Goal: Task Accomplishment & Management: Complete application form

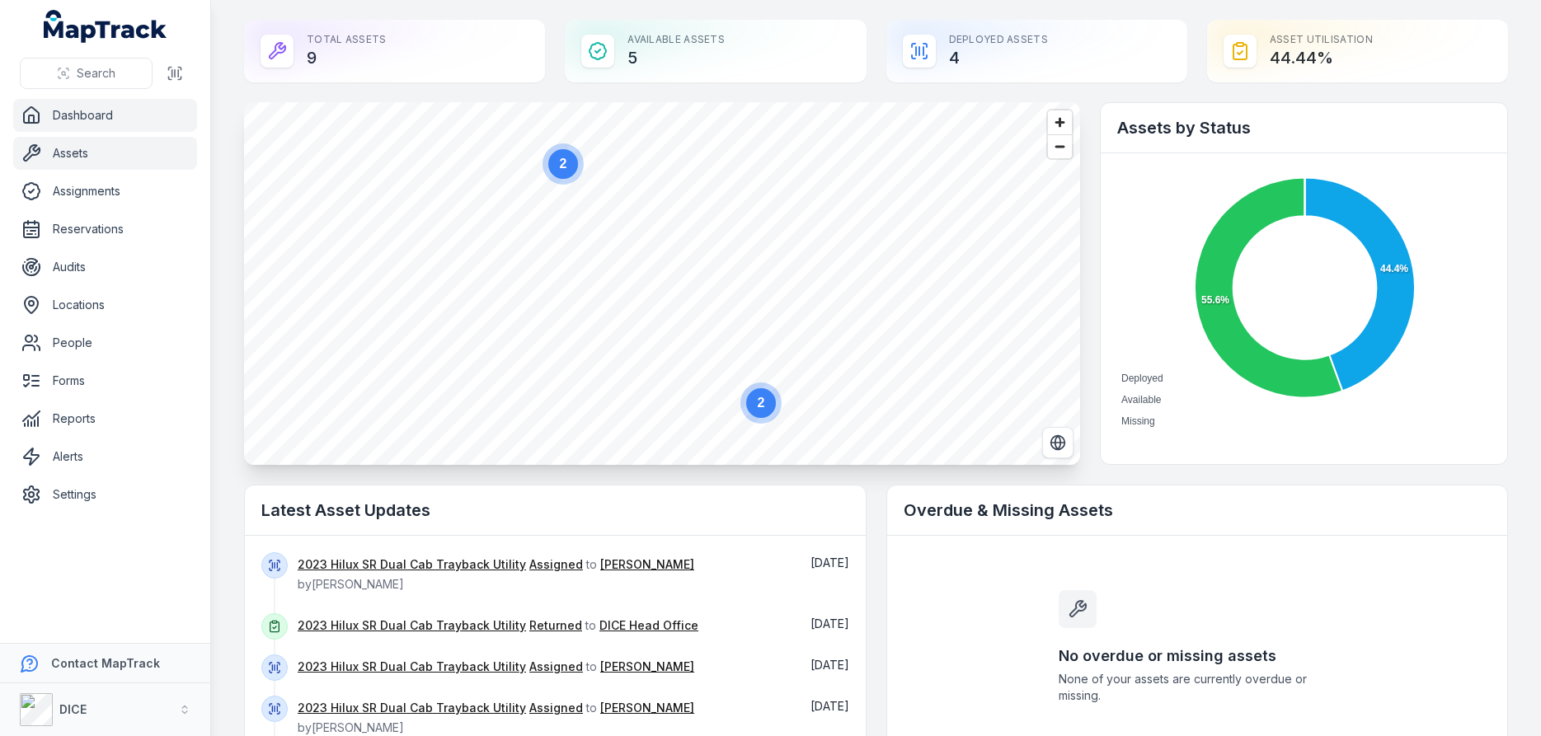
click at [73, 151] on link "Assets" at bounding box center [105, 153] width 184 height 33
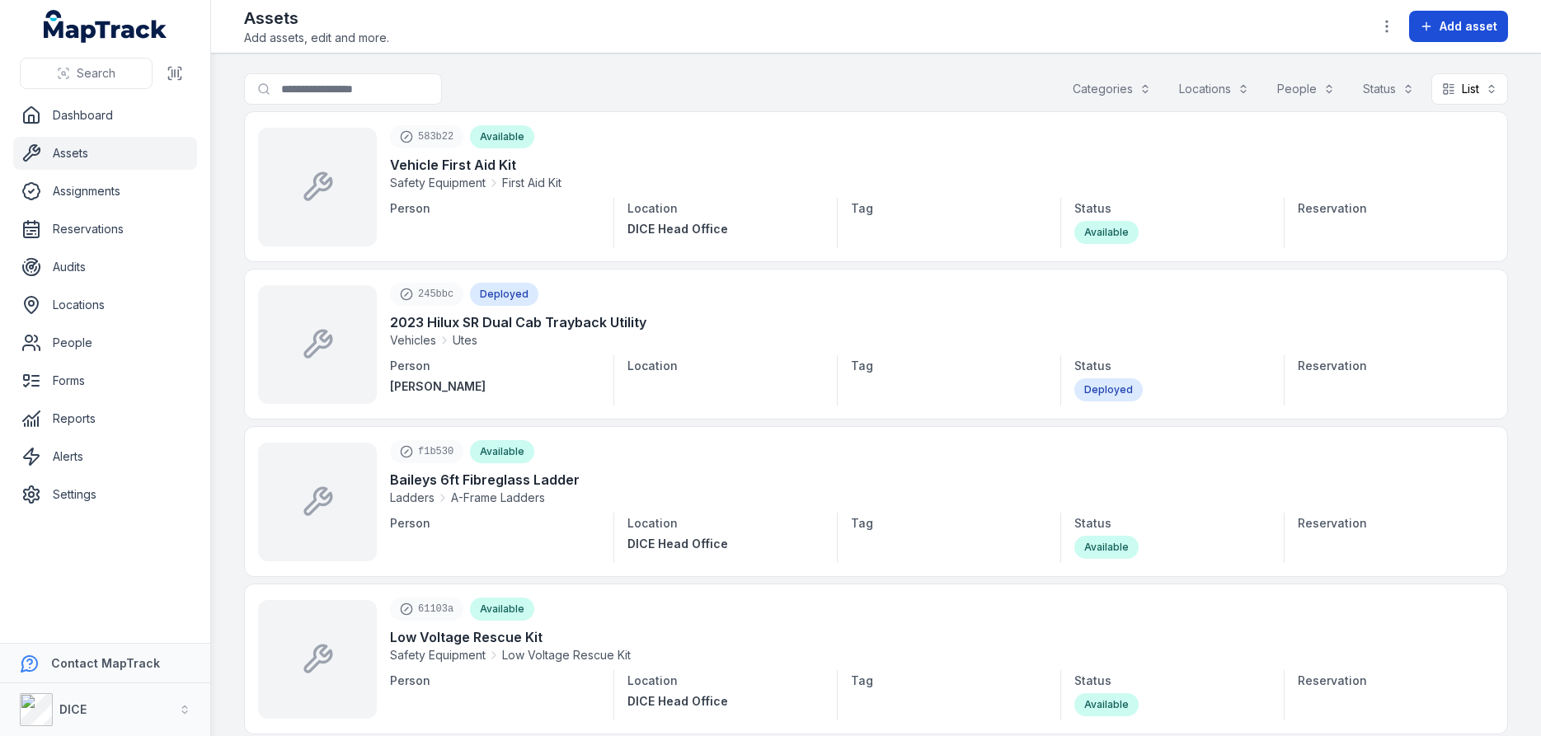
click at [1461, 27] on span "Add asset" at bounding box center [1468, 26] width 58 height 16
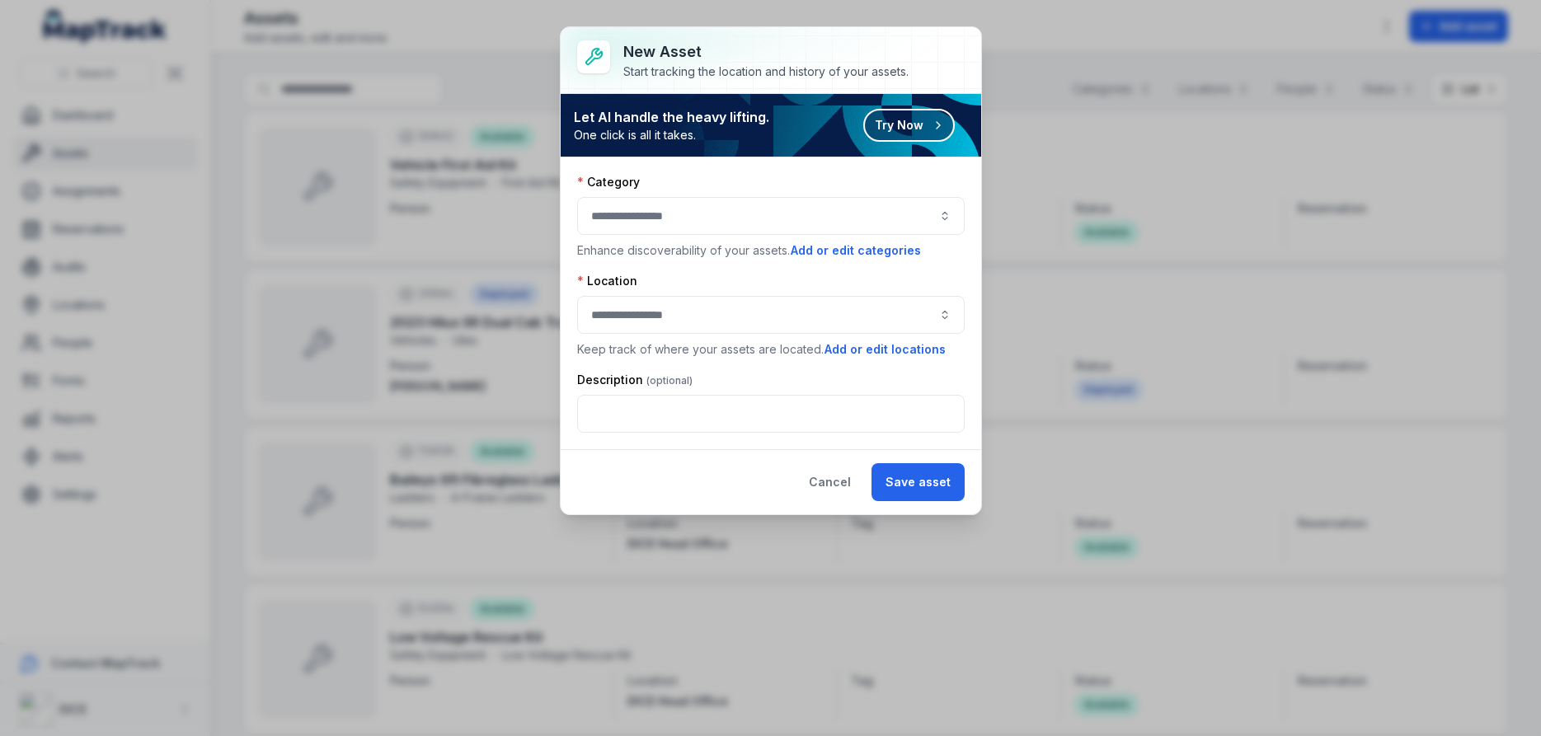
click at [911, 125] on button "Try Now" at bounding box center [908, 125] width 91 height 33
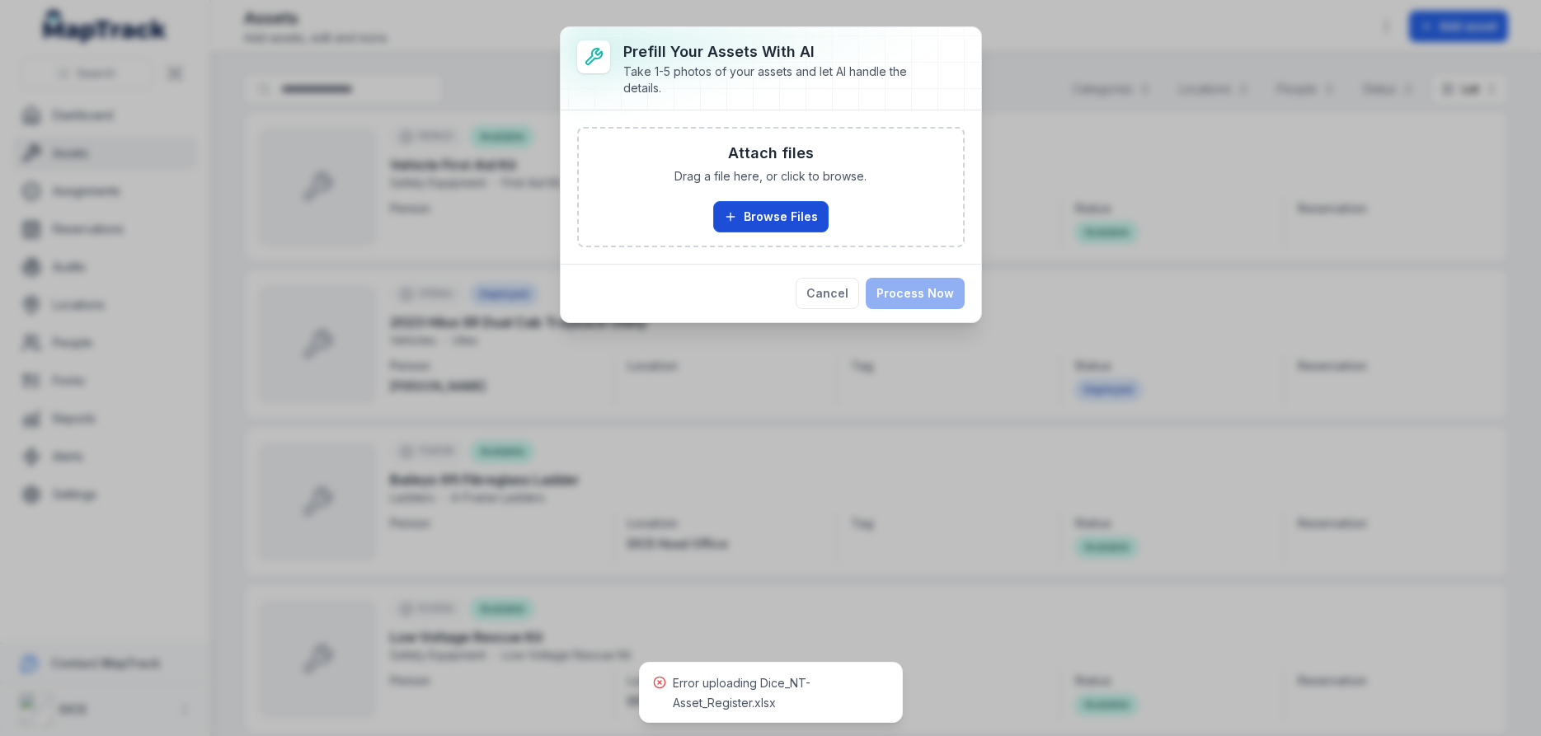
click at [783, 213] on button "Browse Files" at bounding box center [770, 216] width 115 height 31
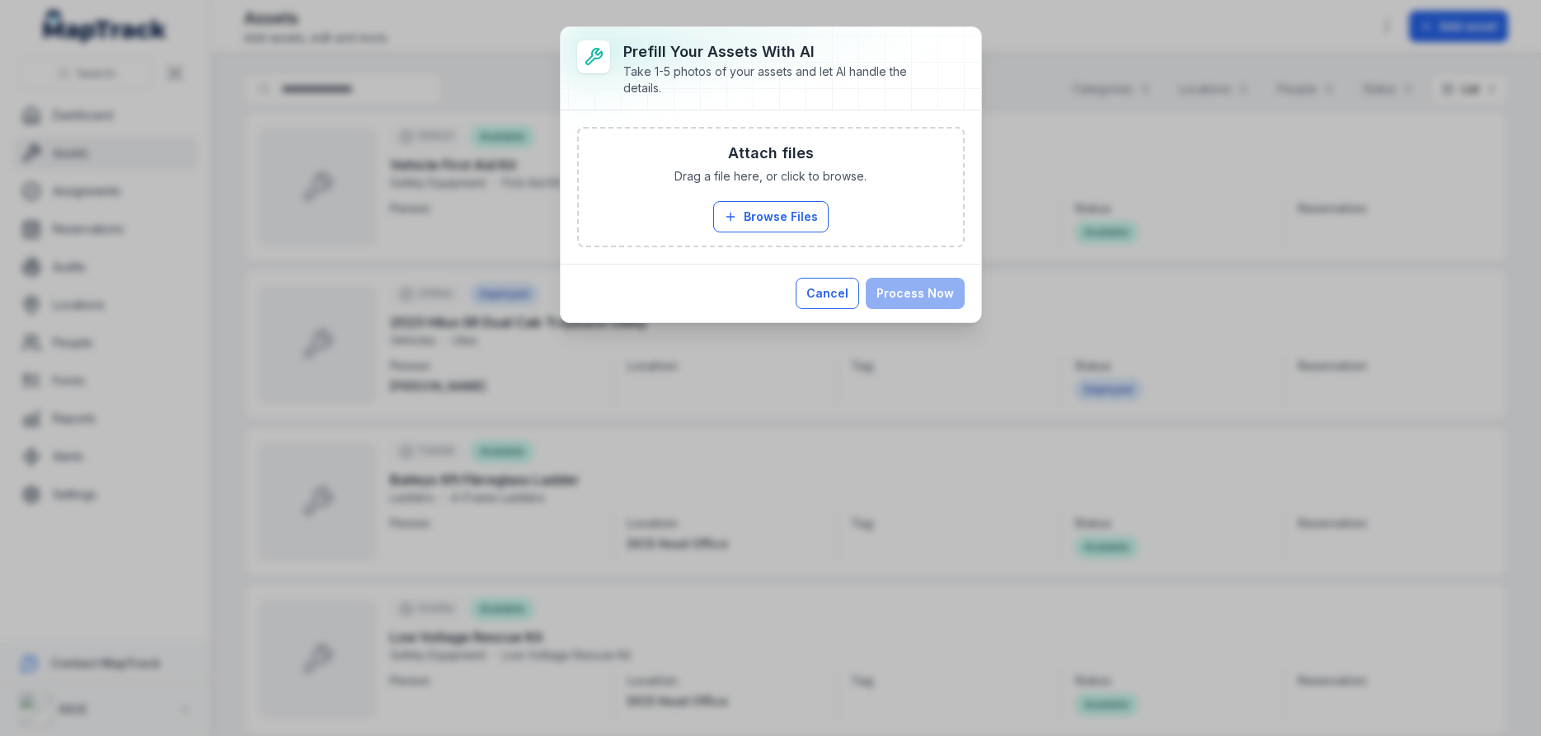
click at [845, 295] on button "Cancel" at bounding box center [826, 293] width 63 height 31
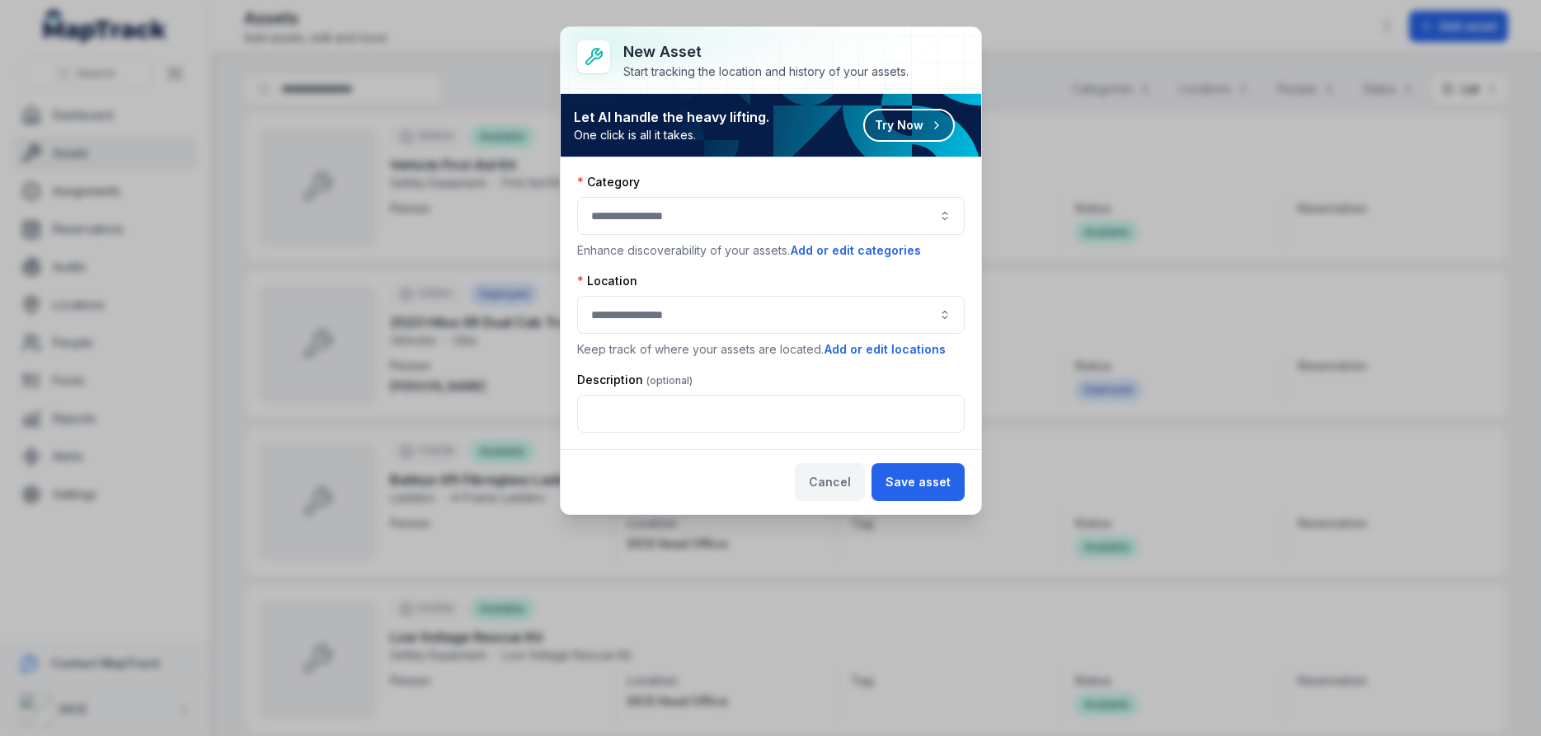
click at [832, 483] on button "Cancel" at bounding box center [830, 482] width 70 height 38
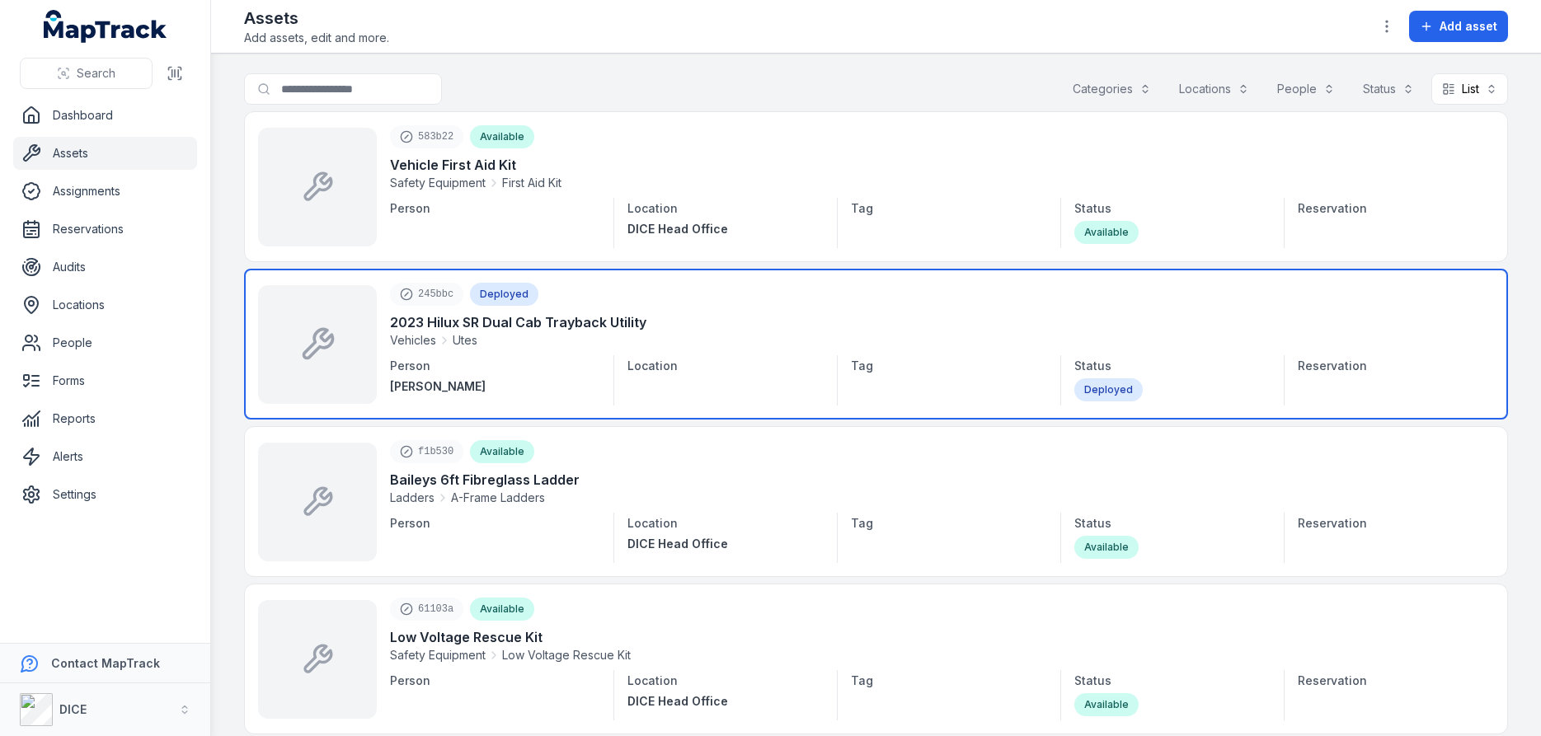
click at [603, 340] on link at bounding box center [876, 344] width 1264 height 151
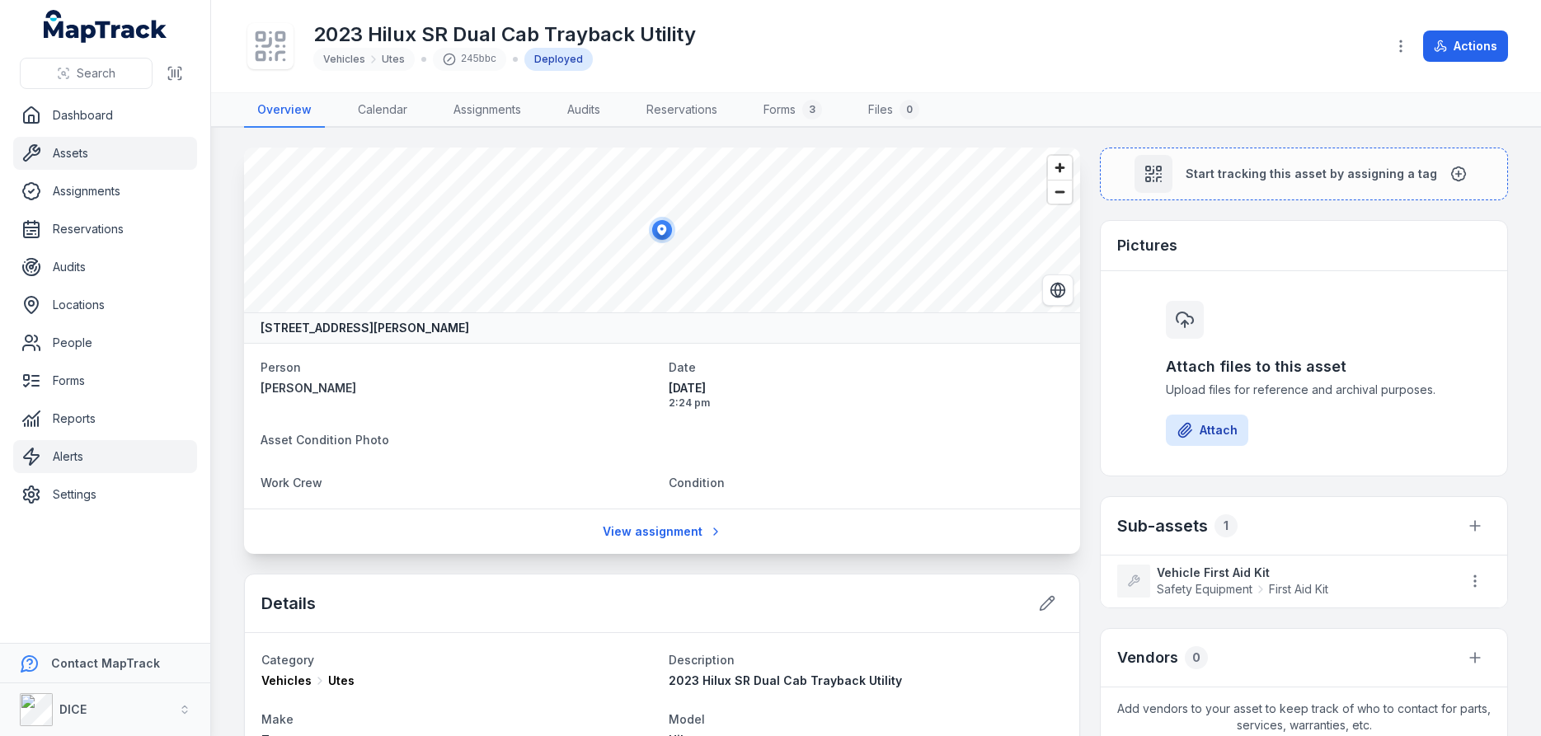
click at [71, 457] on link "Alerts" at bounding box center [105, 456] width 184 height 33
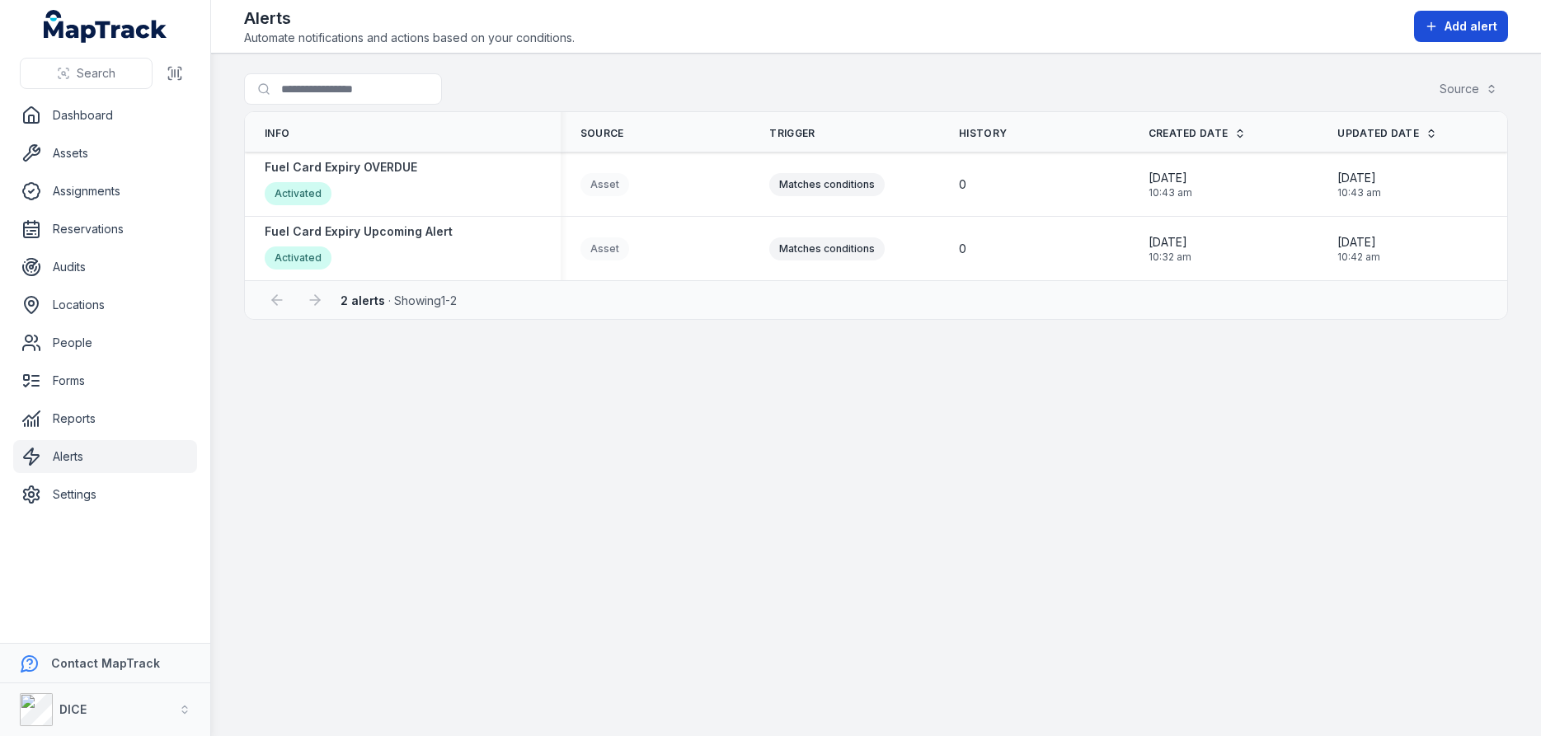
click at [1451, 28] on span "Add alert" at bounding box center [1470, 26] width 53 height 16
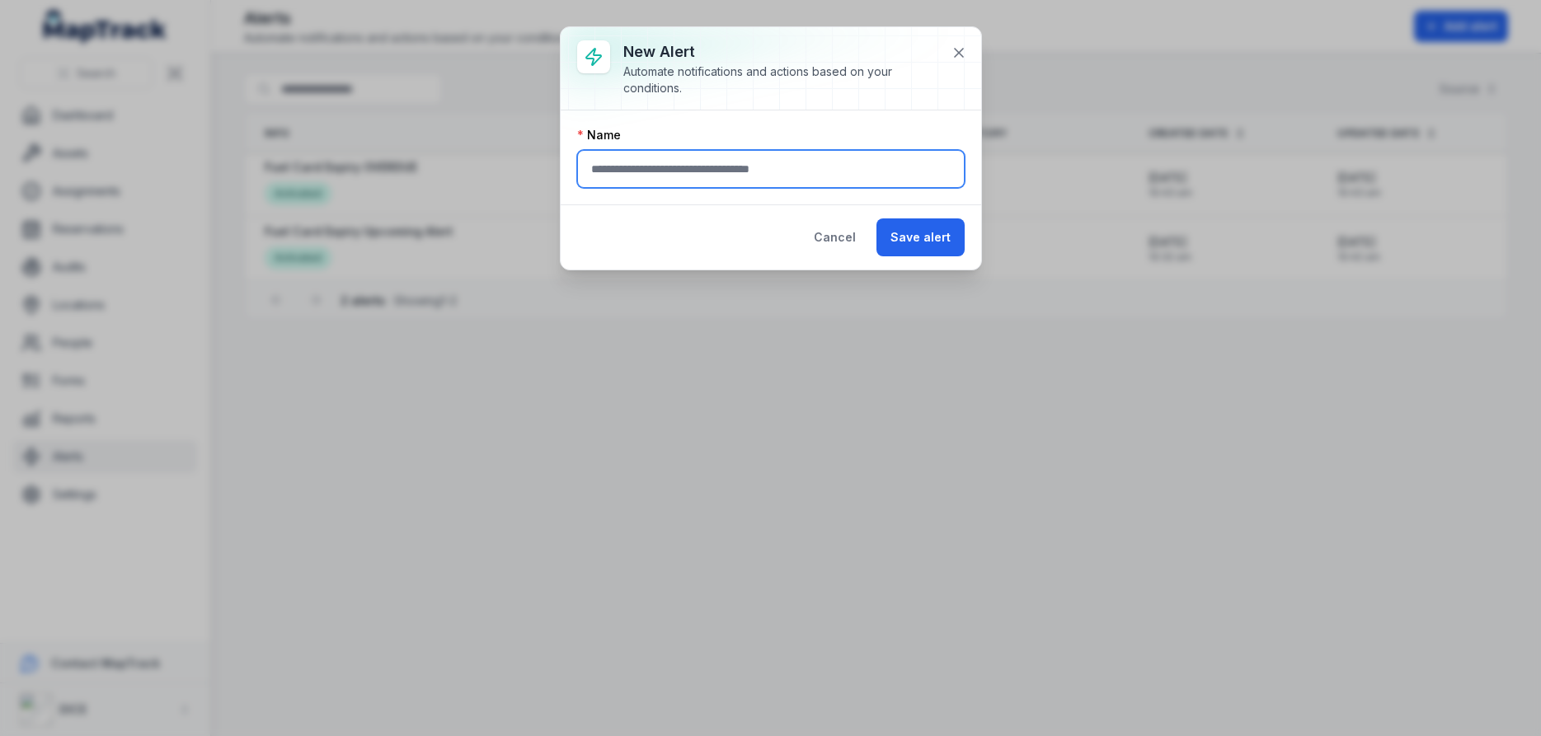
click at [734, 171] on input "text" at bounding box center [770, 169] width 387 height 38
type input "**********"
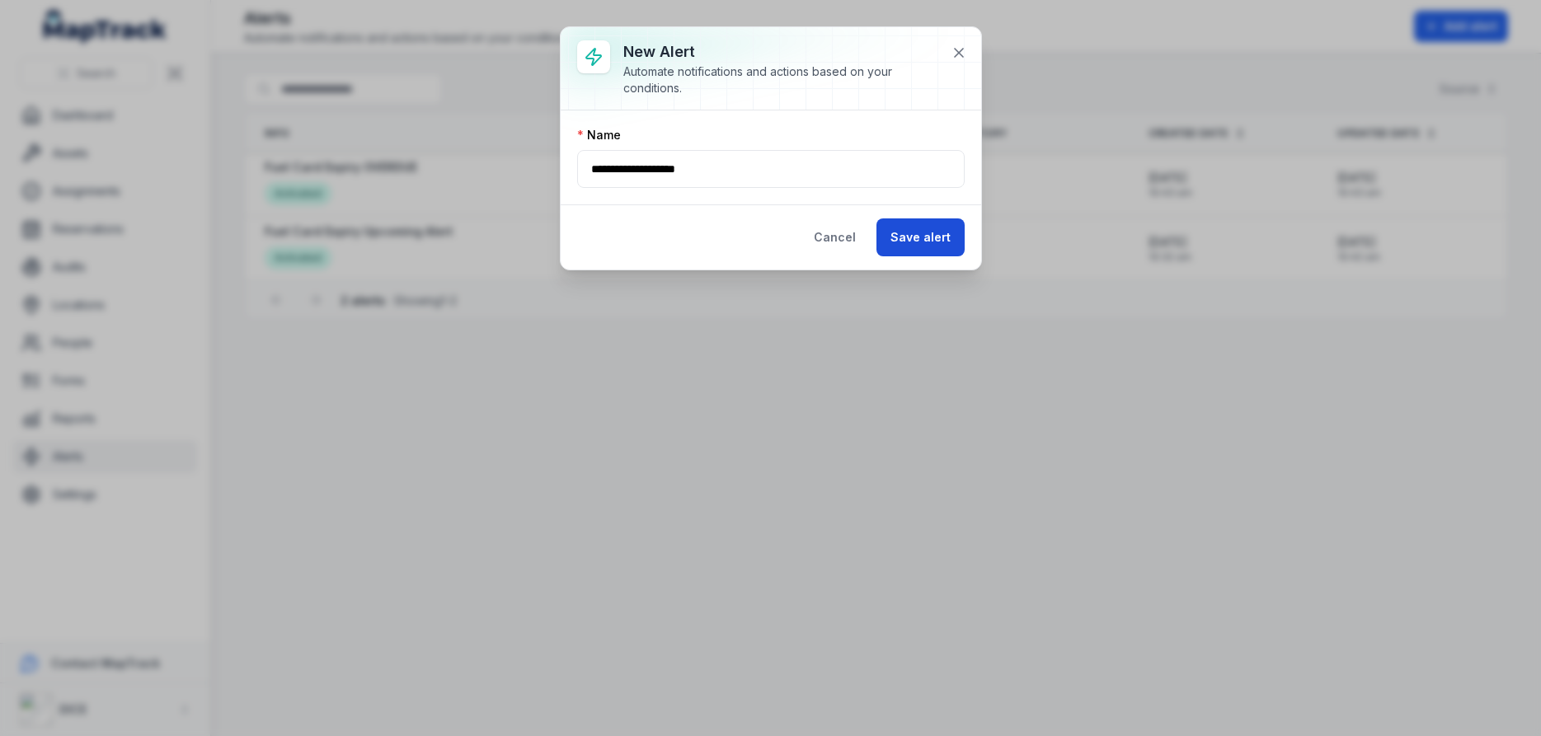
click at [935, 240] on button "Save alert" at bounding box center [920, 237] width 88 height 38
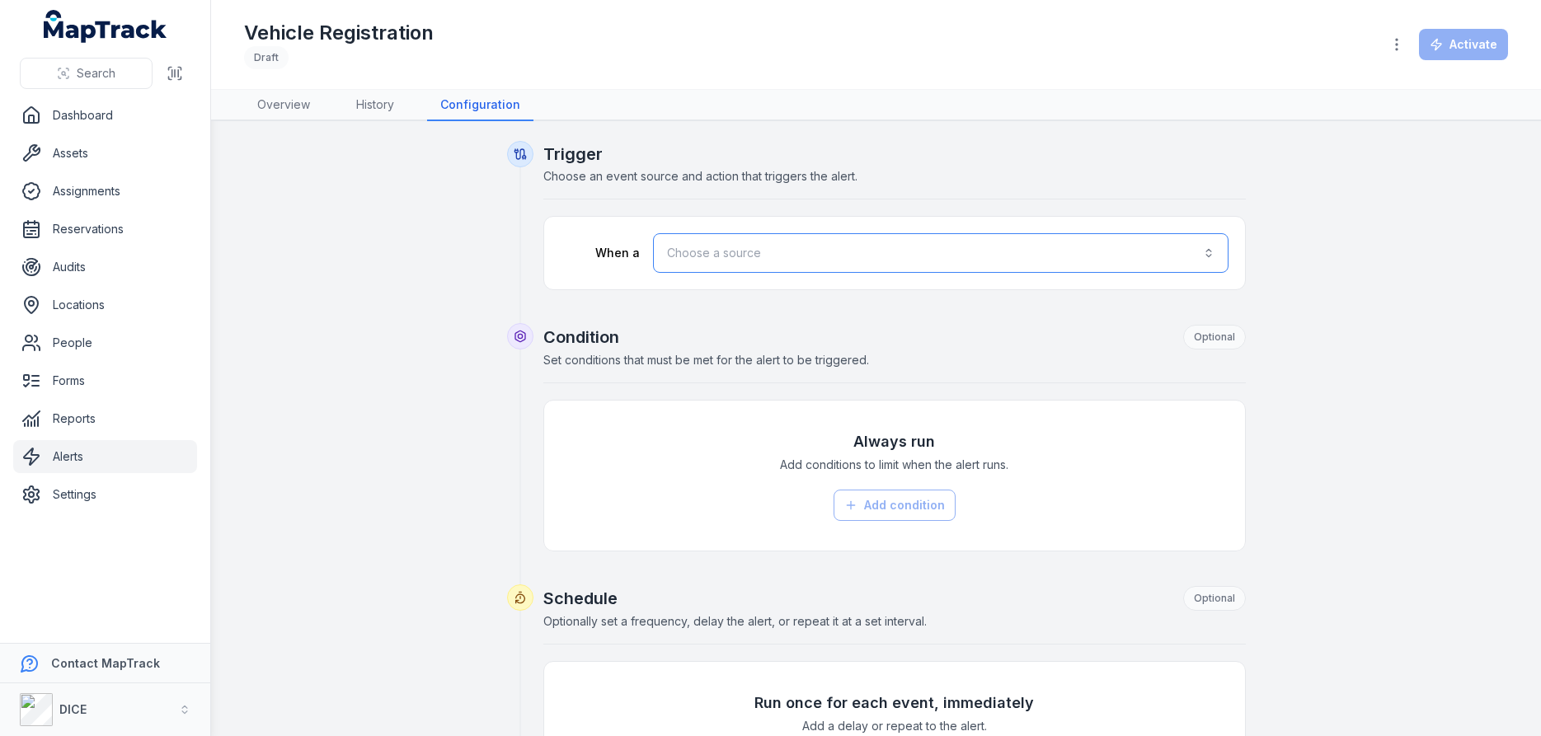
click at [1207, 253] on button "Choose a source" at bounding box center [940, 253] width 575 height 40
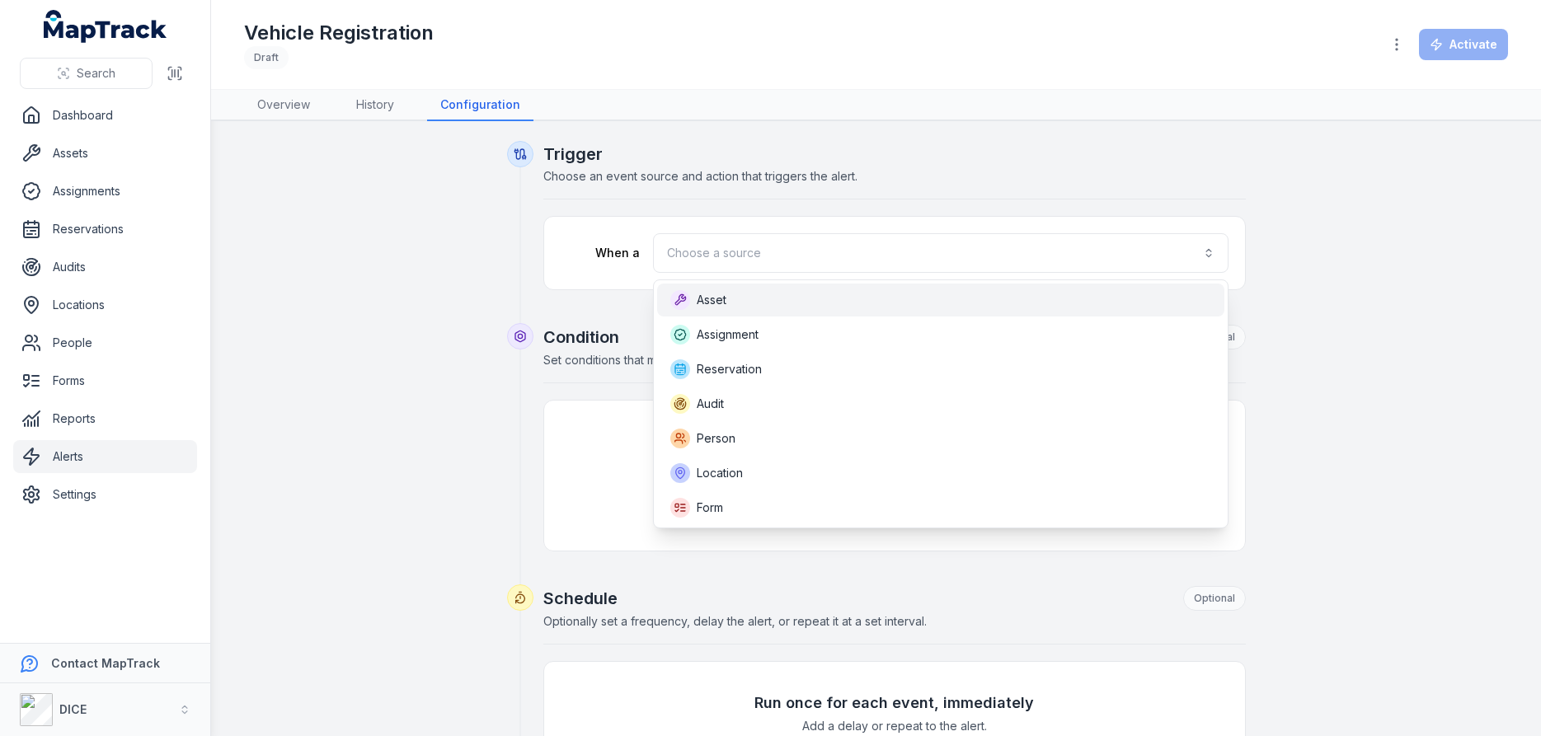
click at [711, 301] on span "Asset" at bounding box center [712, 300] width 30 height 16
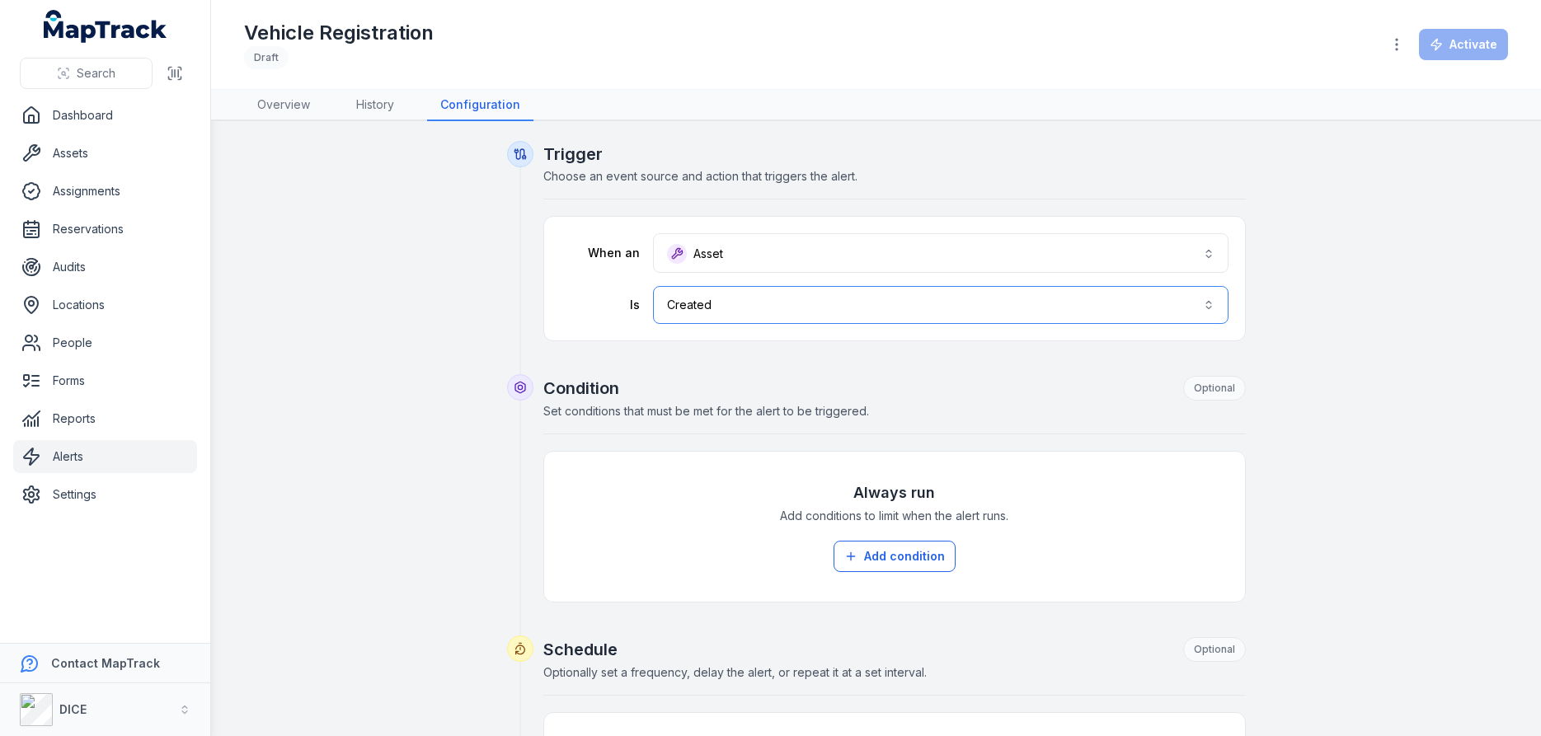
click at [1207, 303] on button "Created ******" at bounding box center [940, 305] width 575 height 38
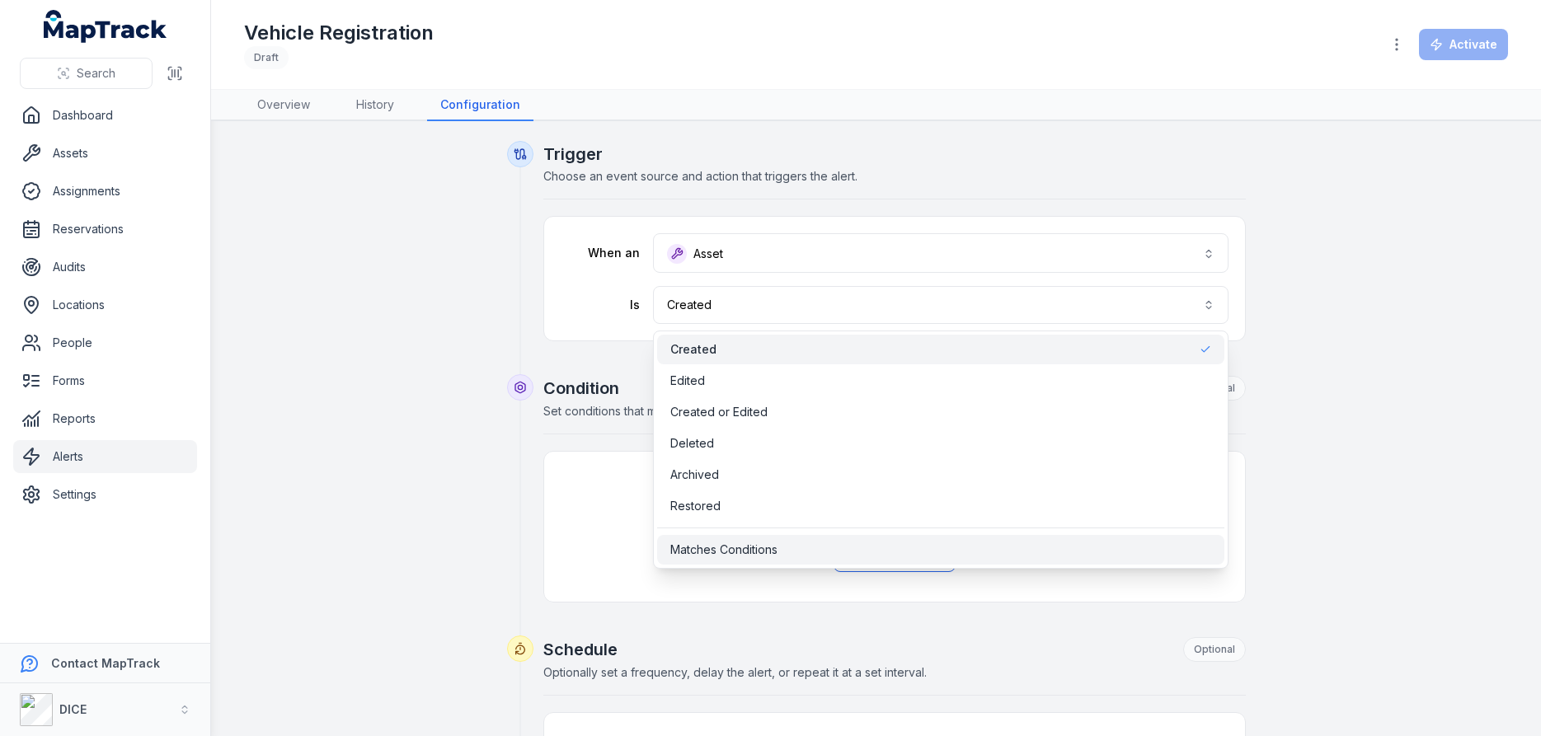
click at [720, 550] on span "Matches Conditions" at bounding box center [723, 550] width 107 height 16
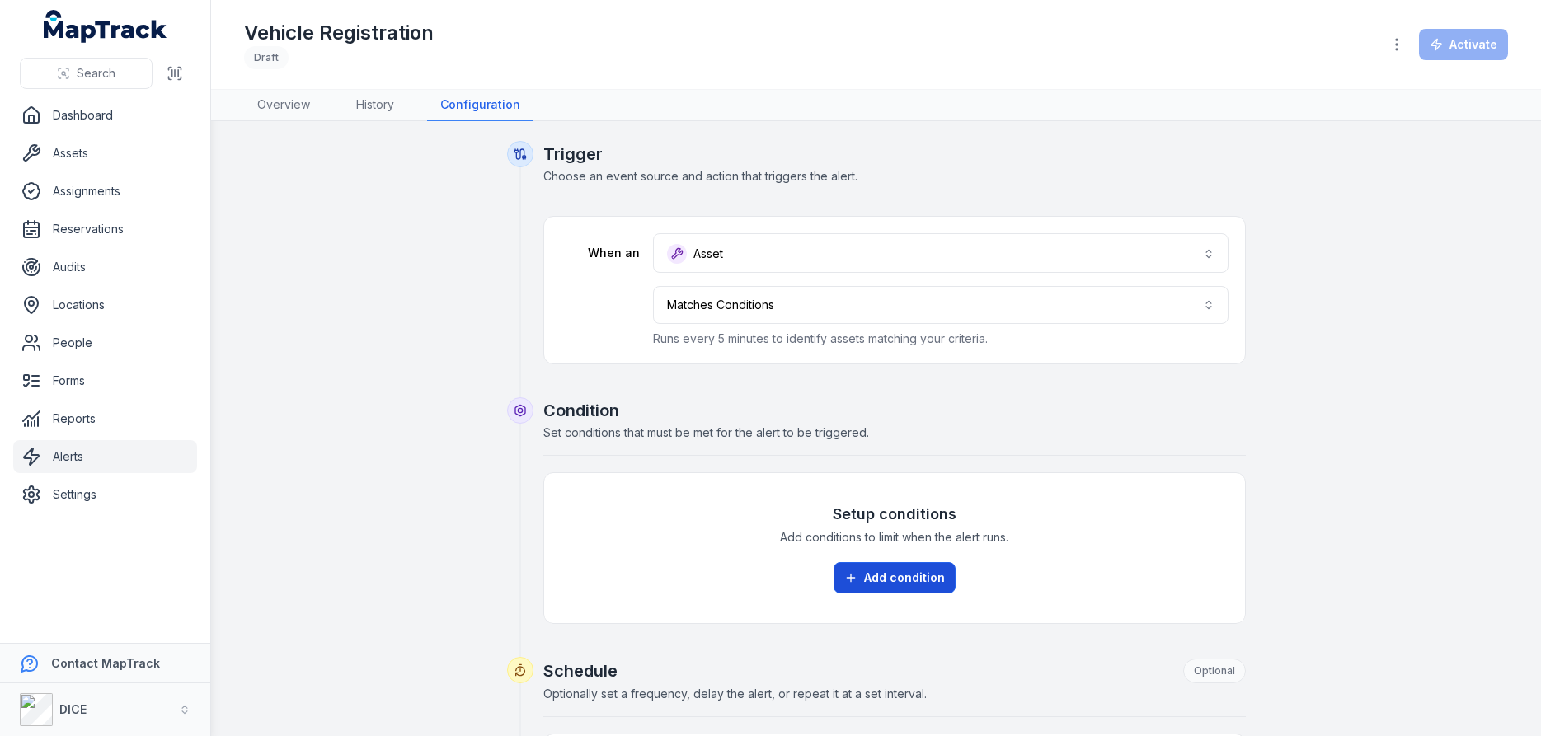
click at [885, 574] on button "Add condition" at bounding box center [894, 577] width 122 height 31
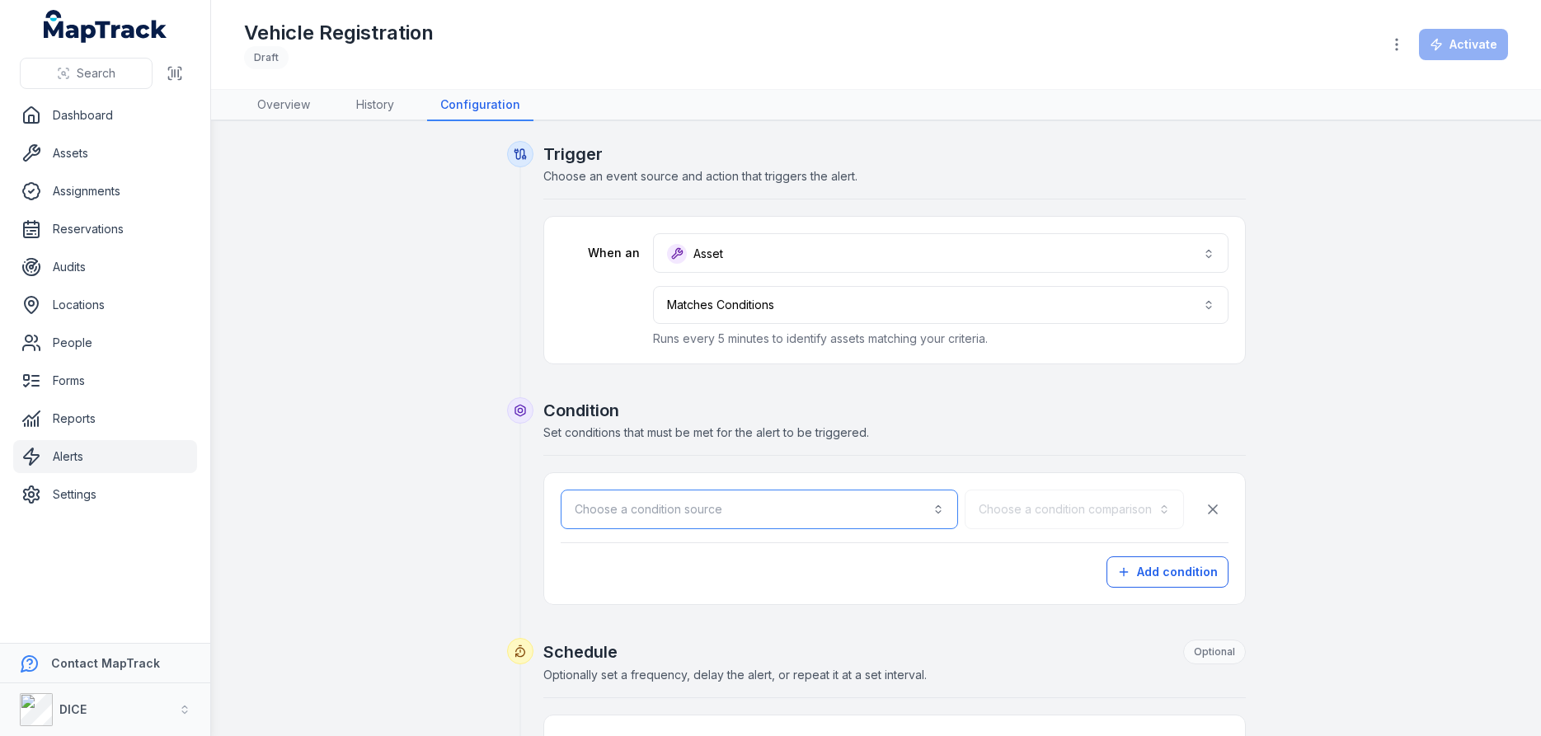
click at [811, 515] on button "Choose a condition source" at bounding box center [759, 510] width 397 height 40
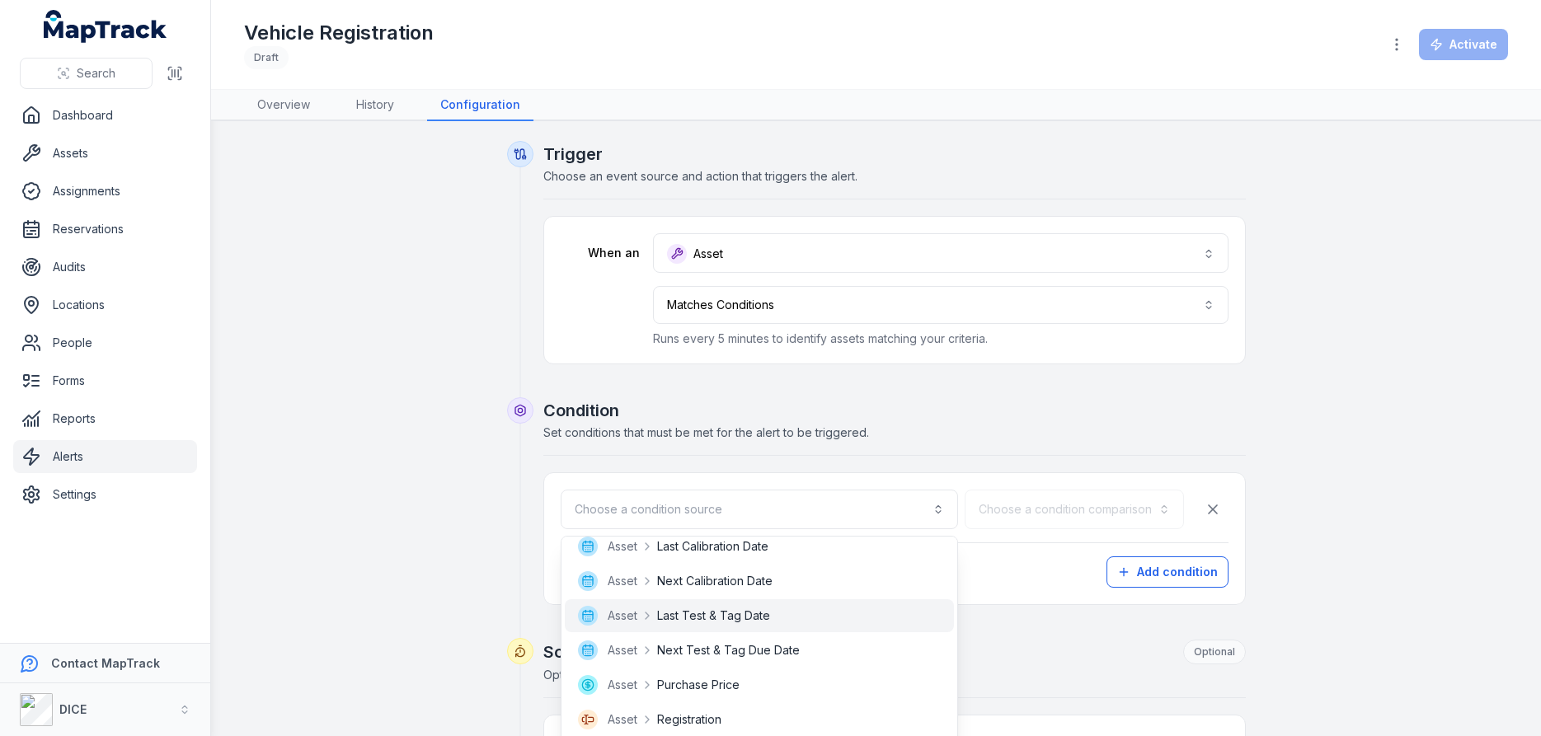
scroll to position [593, 0]
click at [702, 621] on span "Registration" at bounding box center [689, 620] width 64 height 16
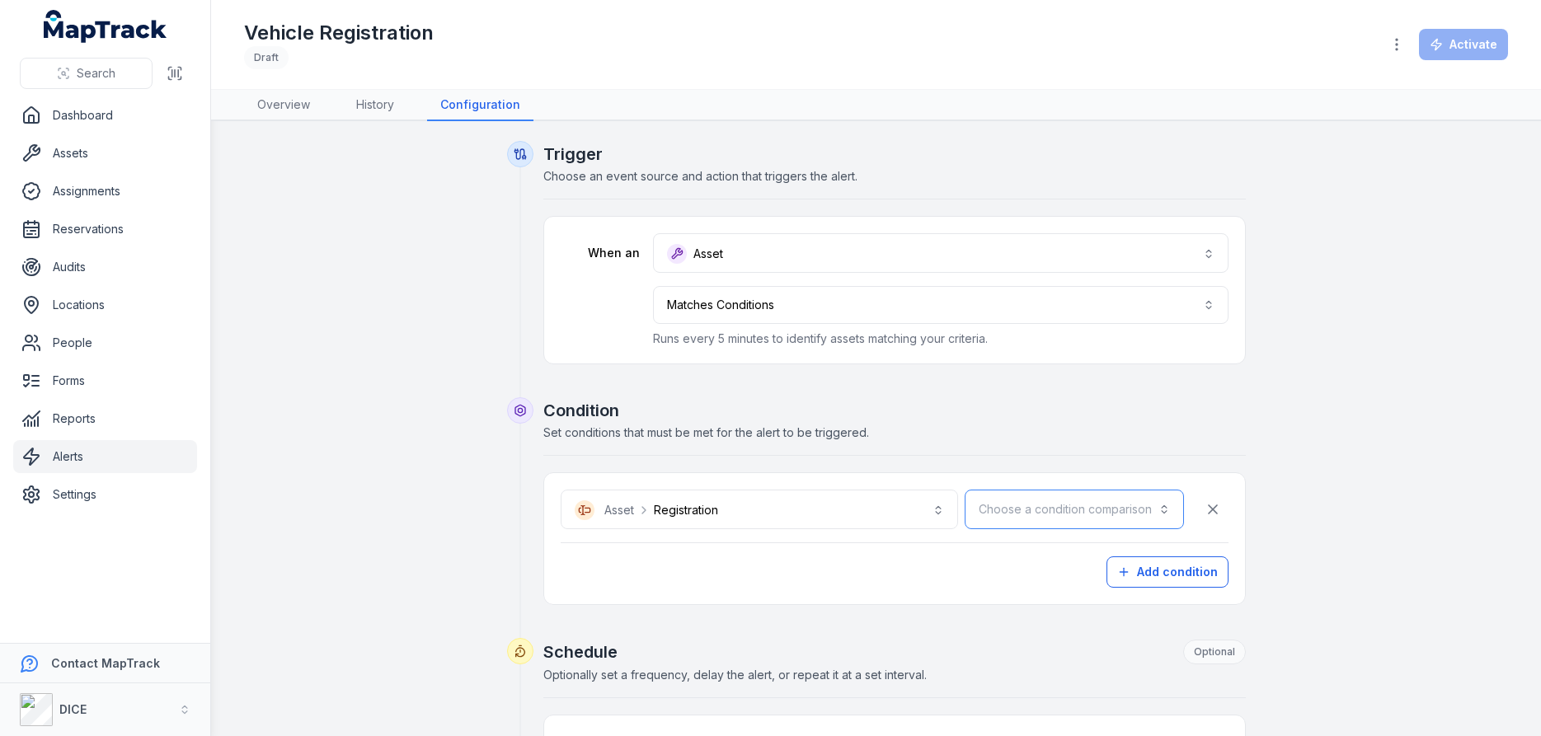
click at [1100, 509] on button "Choose a condition comparison" at bounding box center [1073, 510] width 219 height 40
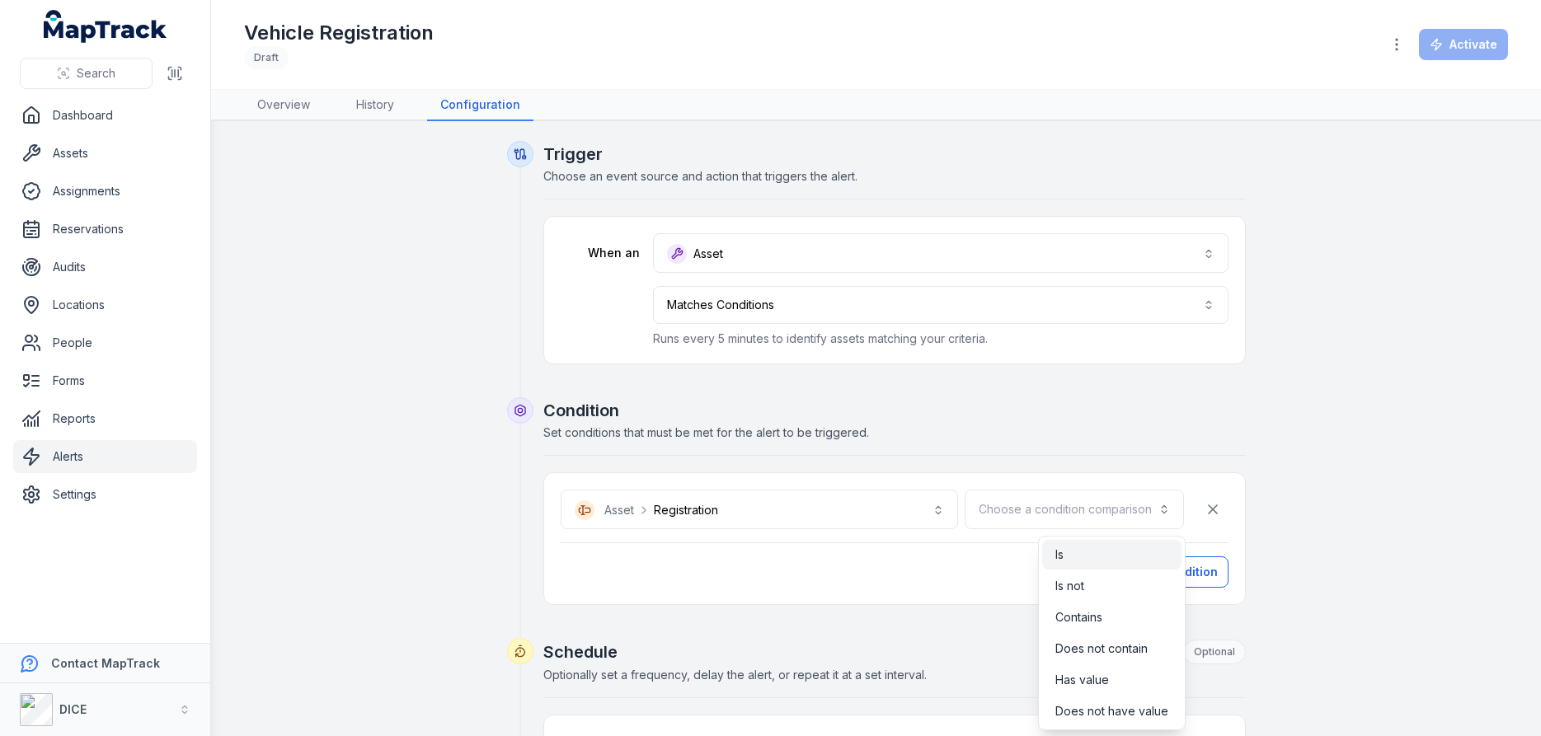
click at [1059, 553] on span "Is" at bounding box center [1059, 554] width 8 height 16
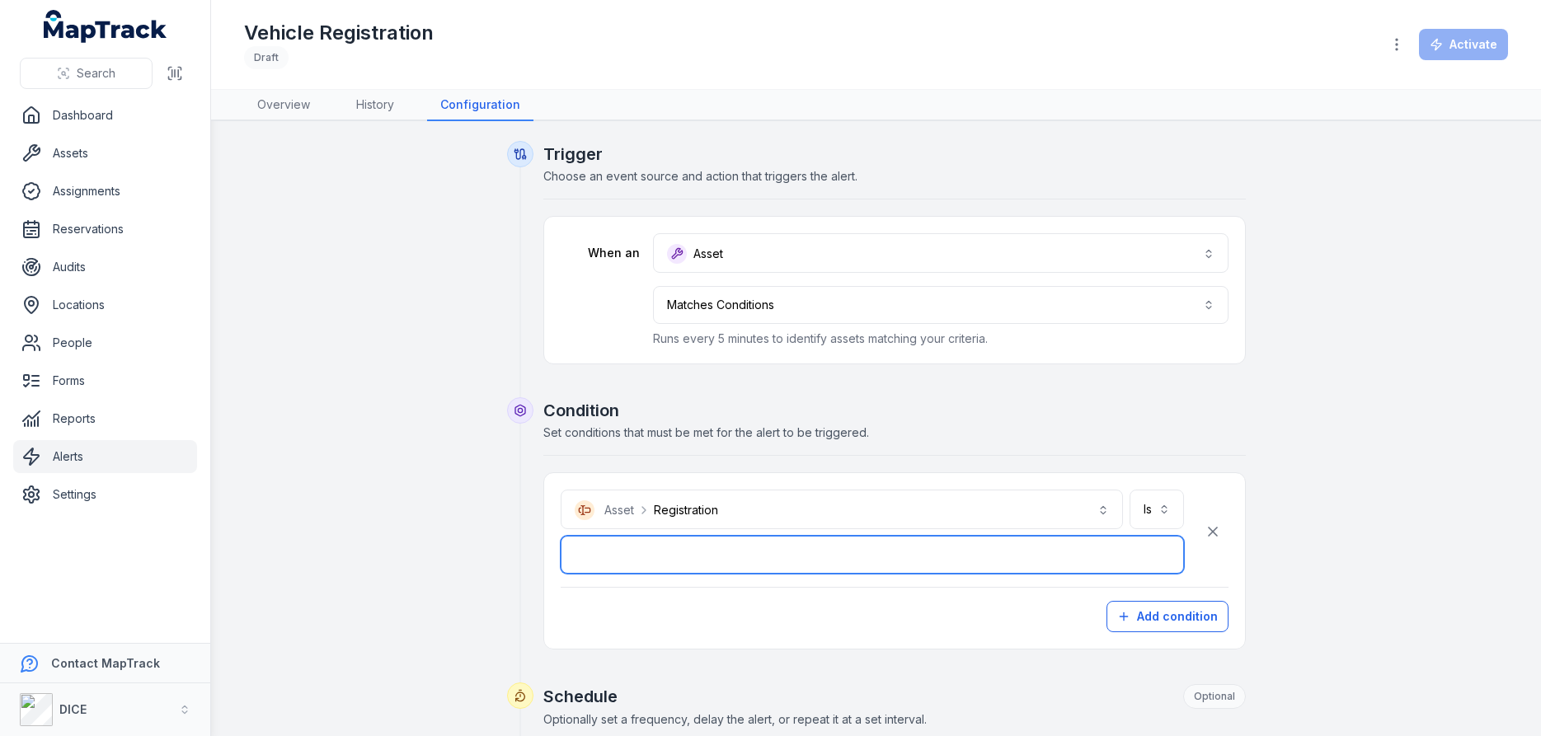
click at [717, 559] on input "text" at bounding box center [872, 555] width 623 height 38
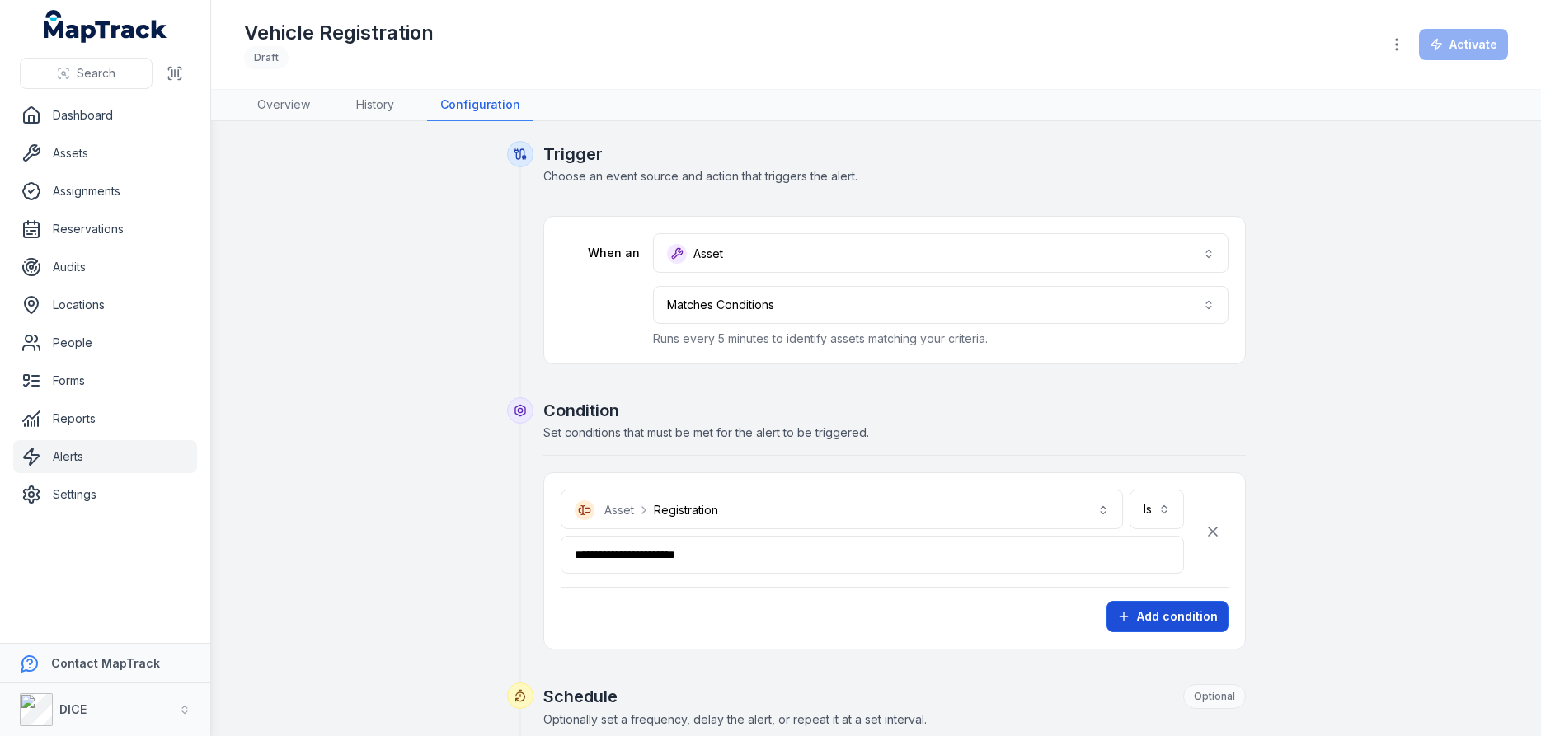
click at [1175, 617] on button "Add condition" at bounding box center [1167, 616] width 122 height 31
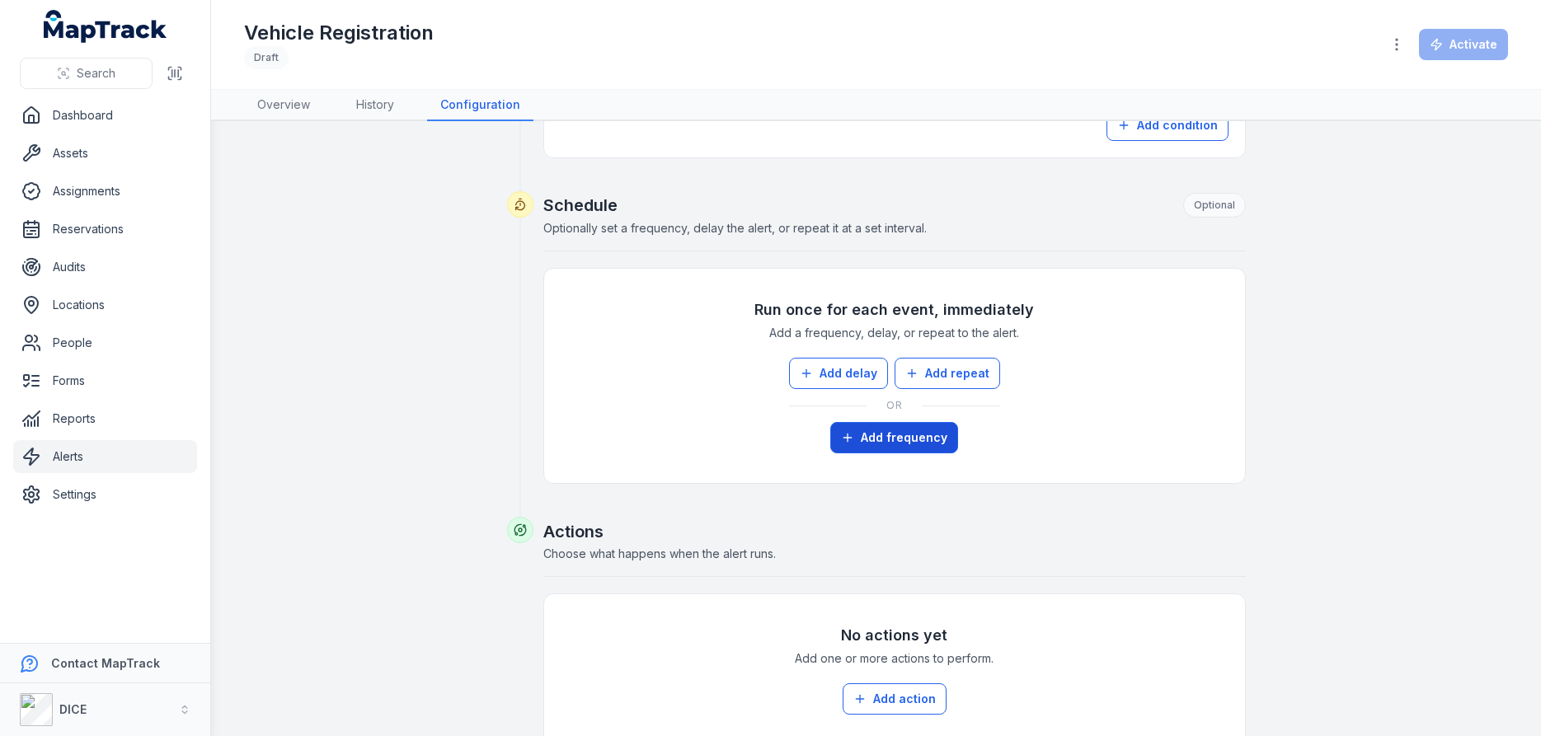
click at [883, 437] on button "Add frequency" at bounding box center [894, 437] width 128 height 31
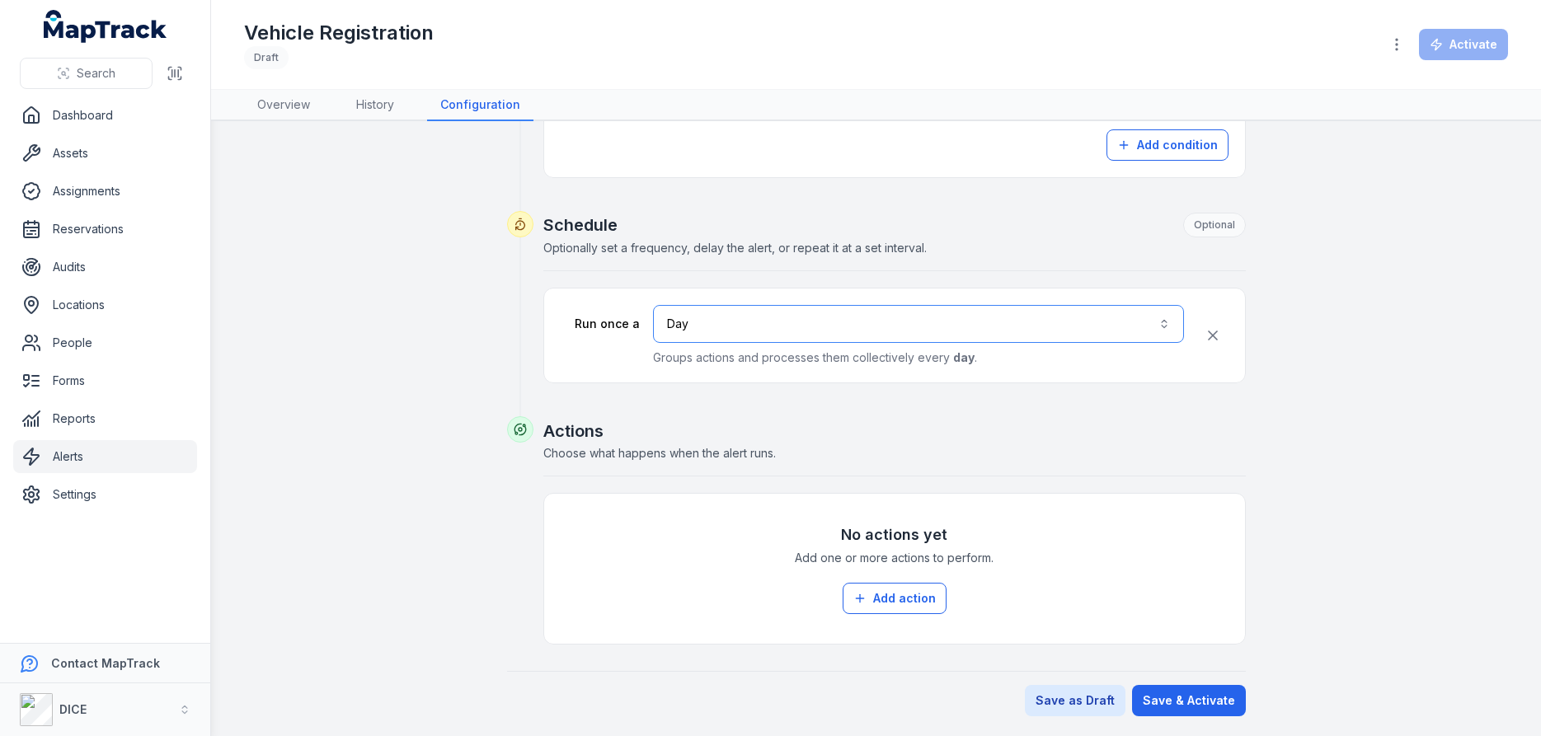
click at [1166, 321] on button "Day ***" at bounding box center [918, 324] width 531 height 38
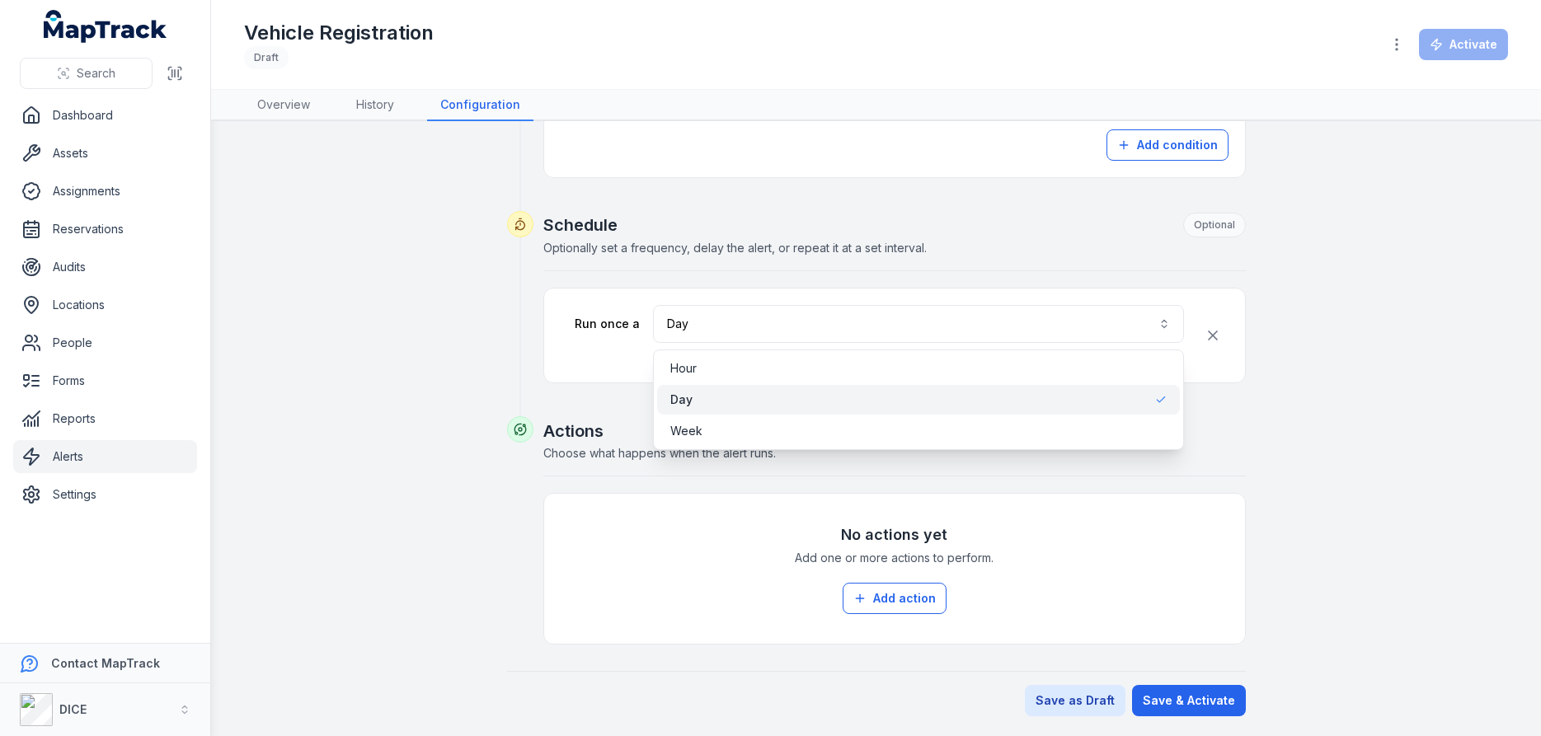
click at [1389, 348] on div "**********" at bounding box center [876, 141] width 1264 height 1149
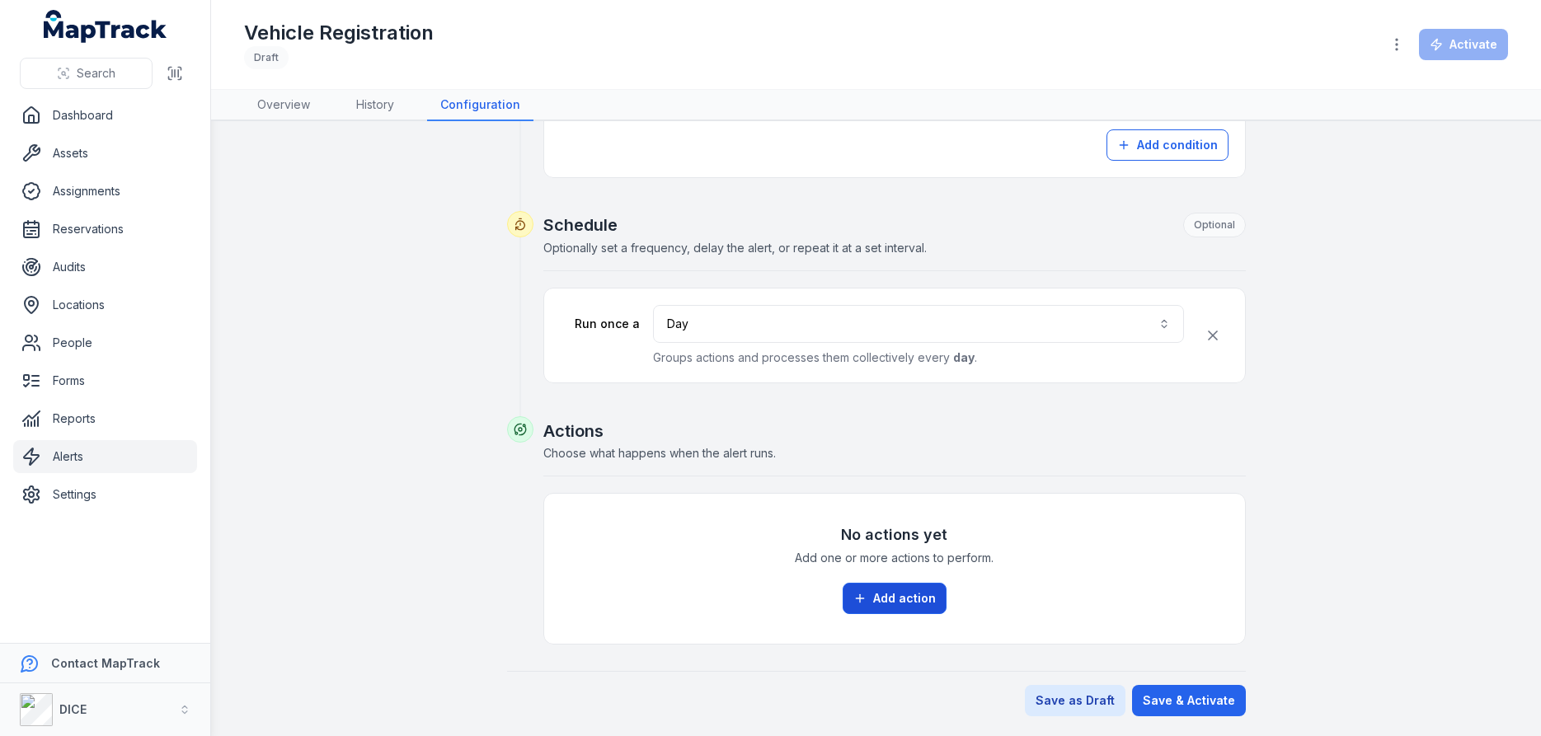
click at [894, 596] on button "Add action" at bounding box center [894, 598] width 104 height 31
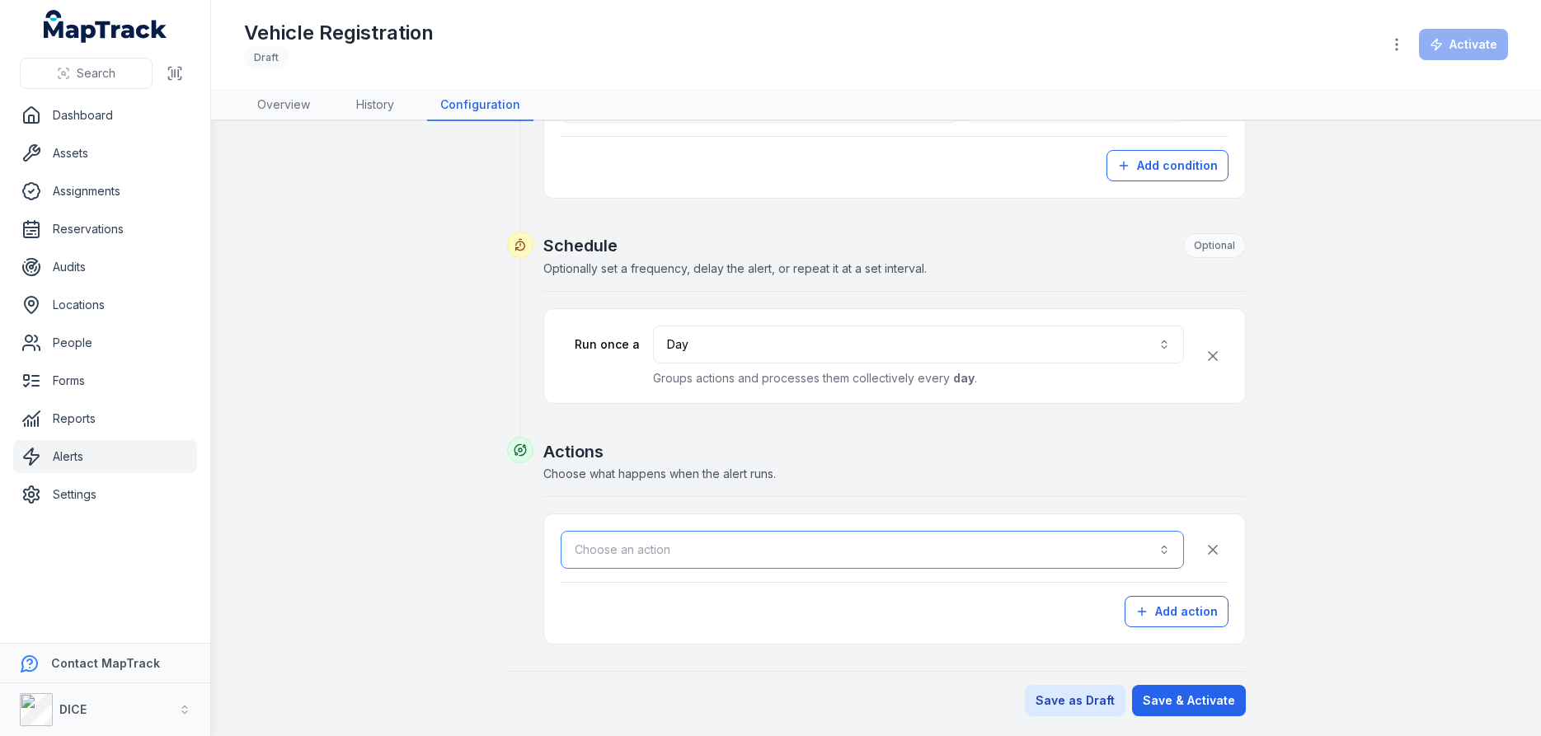
click at [698, 554] on button "Choose an action" at bounding box center [872, 550] width 623 height 38
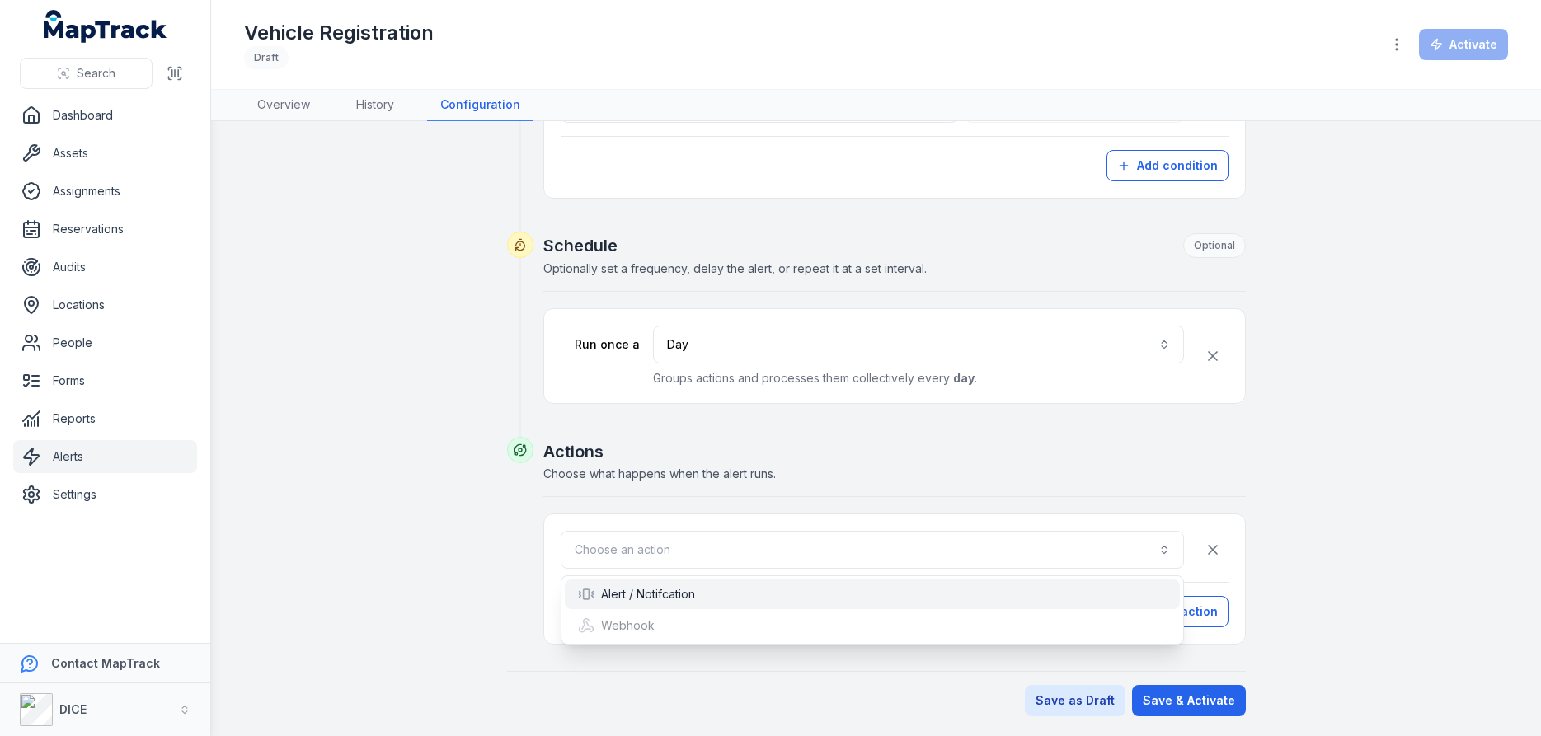
click at [678, 593] on div "Alert / Notifcation" at bounding box center [636, 594] width 117 height 16
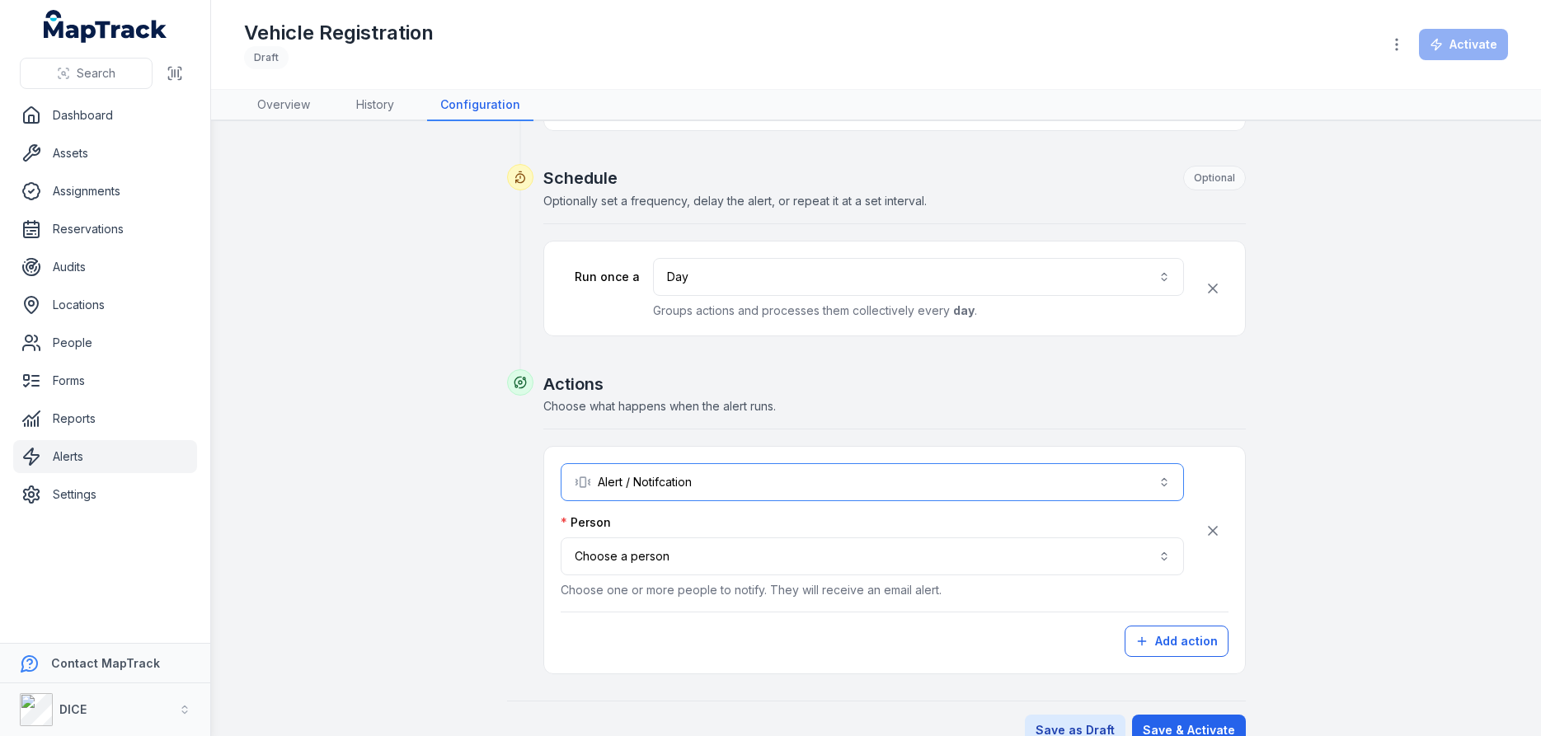
scroll to position [650, 0]
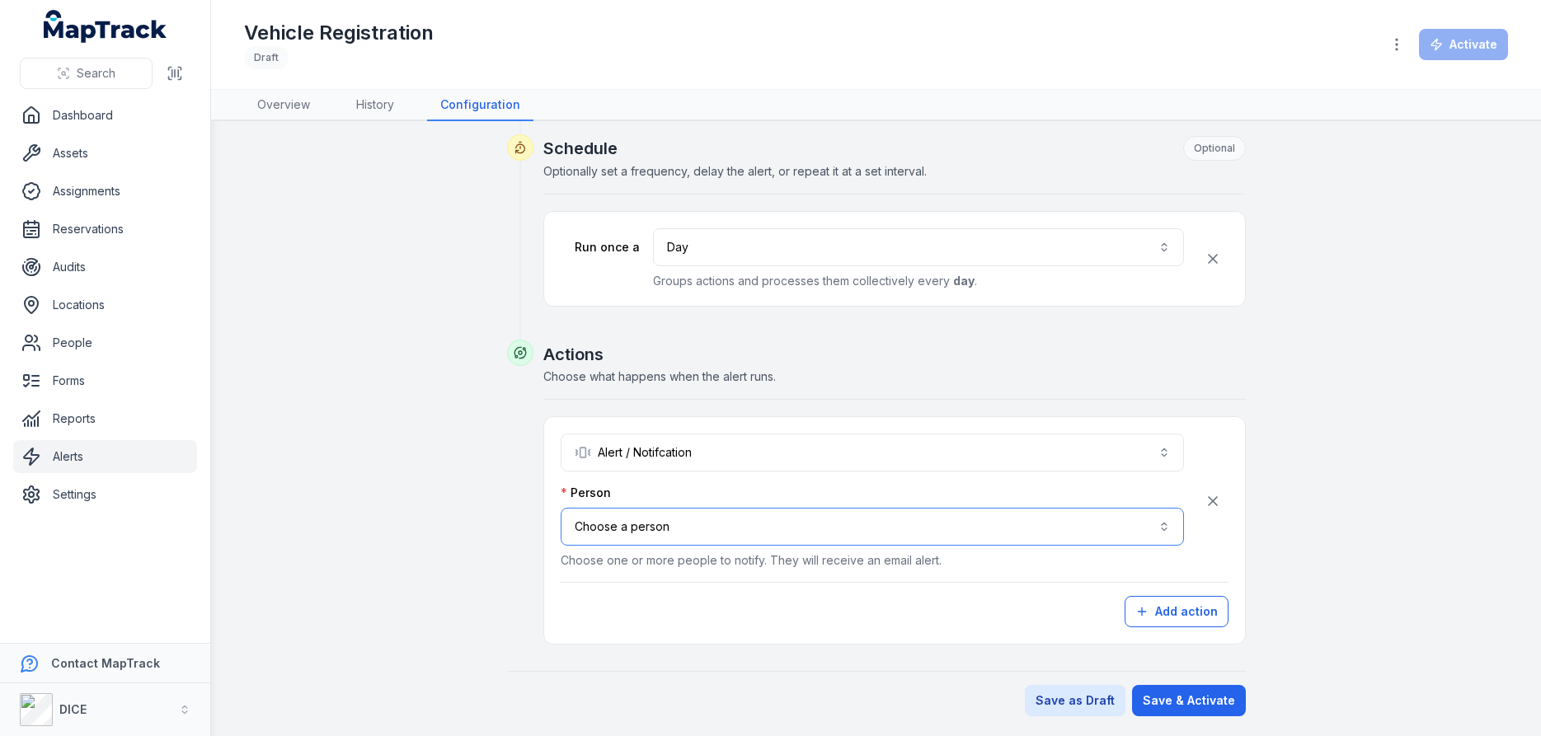
click at [645, 527] on button "Choose a person" at bounding box center [872, 527] width 623 height 38
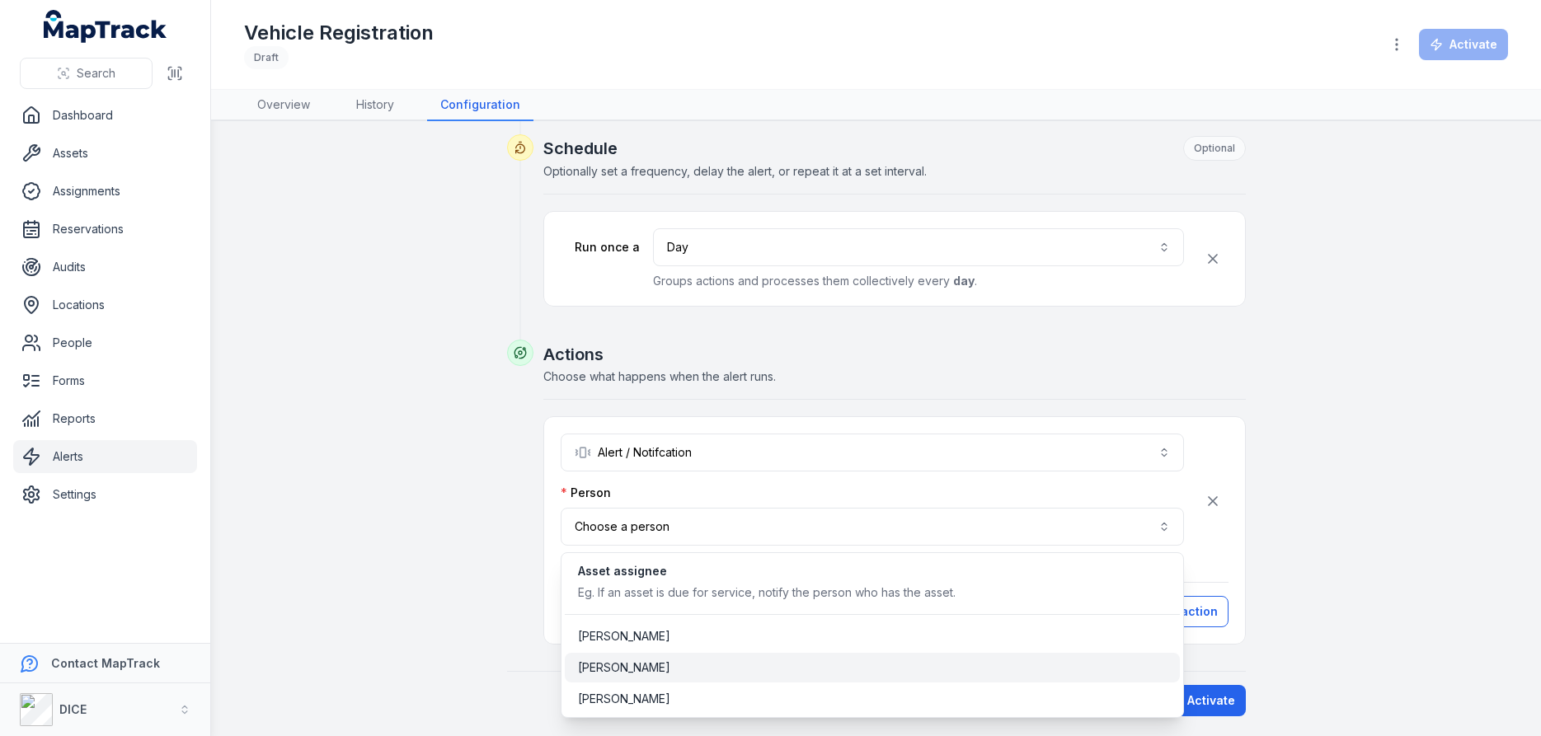
click at [645, 669] on span "[PERSON_NAME]" at bounding box center [624, 667] width 92 height 16
click at [1414, 595] on div "**********" at bounding box center [876, 104] width 1264 height 1226
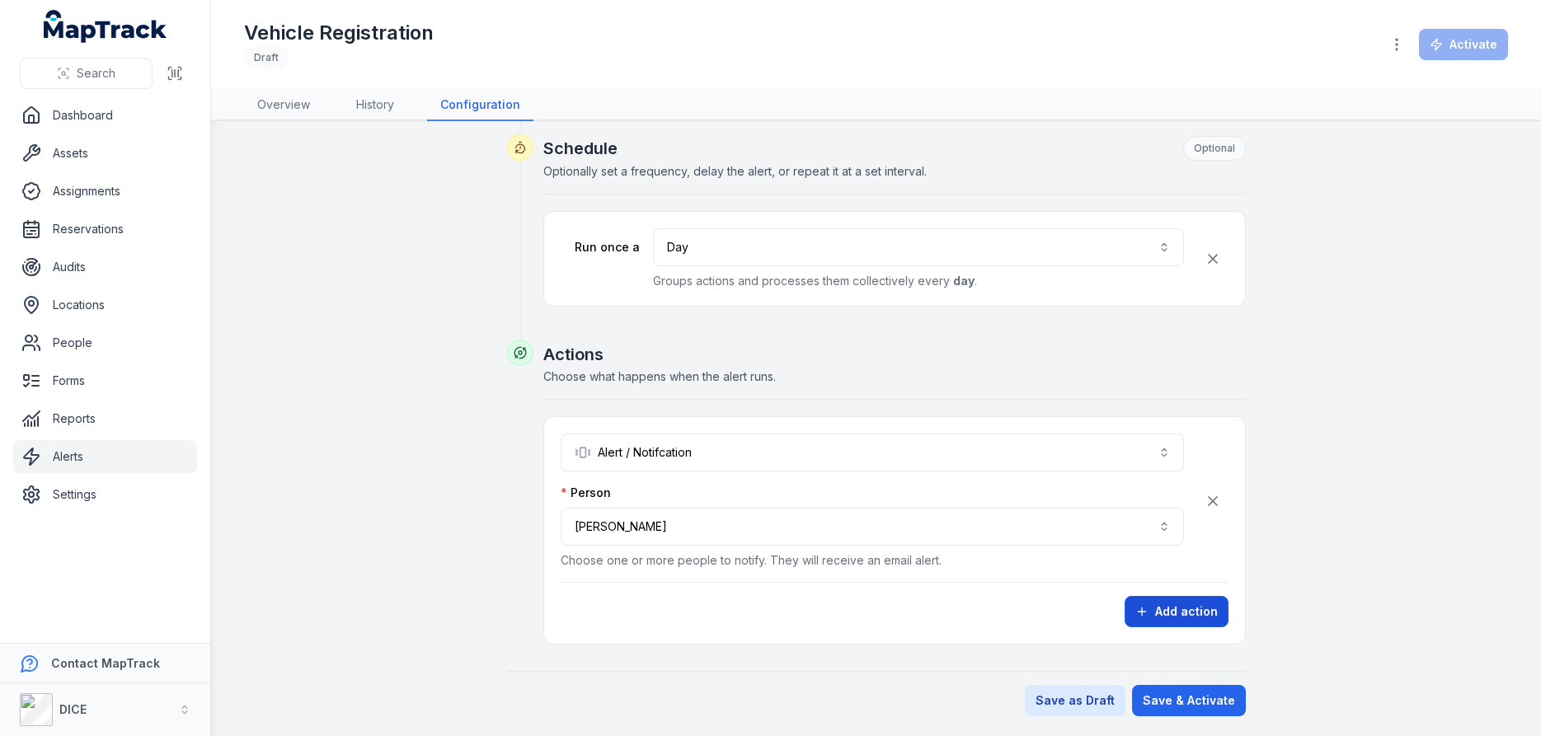
click at [1180, 609] on button "Add action" at bounding box center [1176, 611] width 104 height 31
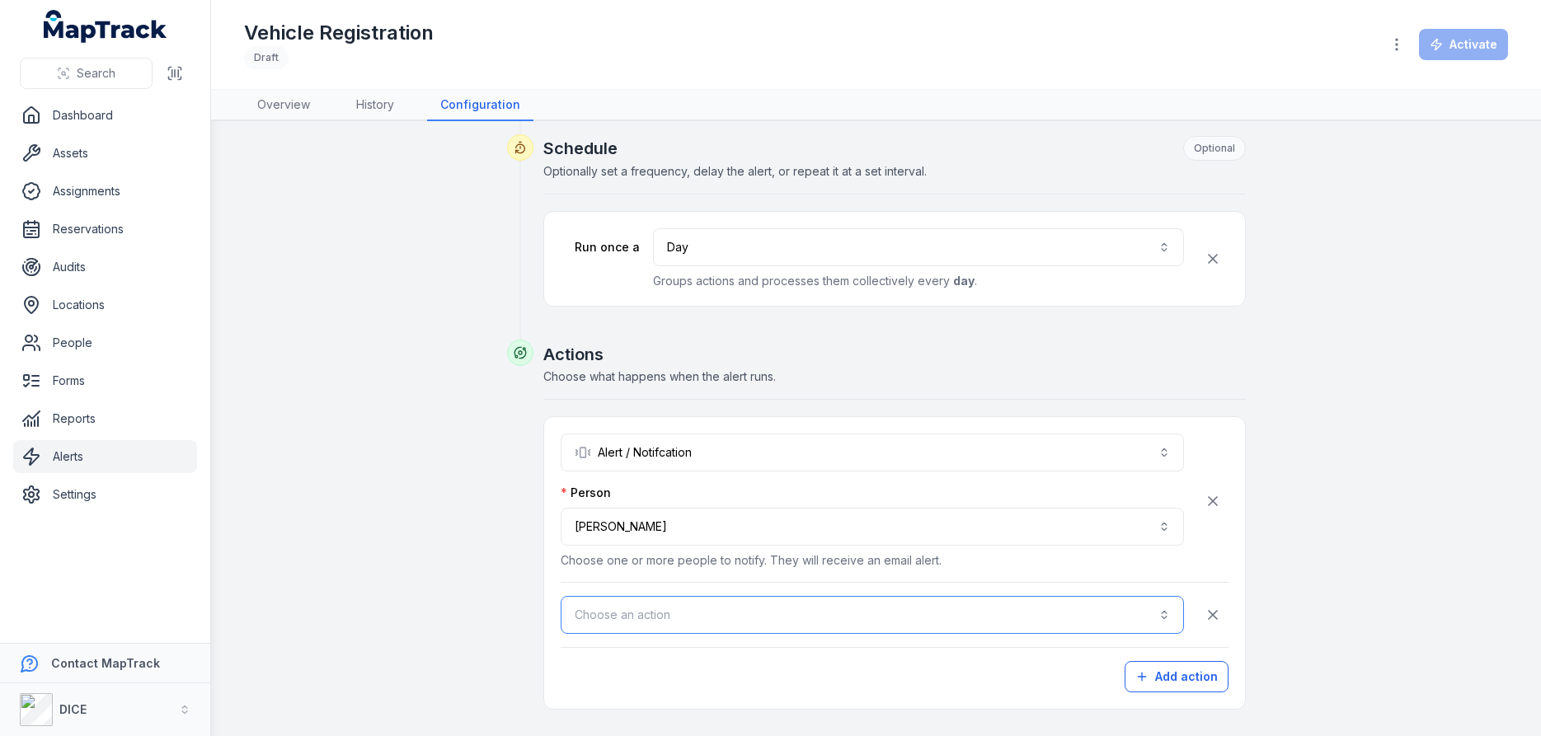
click at [687, 617] on button "Choose an action" at bounding box center [872, 615] width 623 height 38
click at [700, 609] on button "Choose an action" at bounding box center [872, 615] width 623 height 38
drag, startPoint x: 1447, startPoint y: 583, endPoint x: 1368, endPoint y: 577, distance: 79.3
click at [1438, 583] on div "**********" at bounding box center [876, 136] width 1264 height 1291
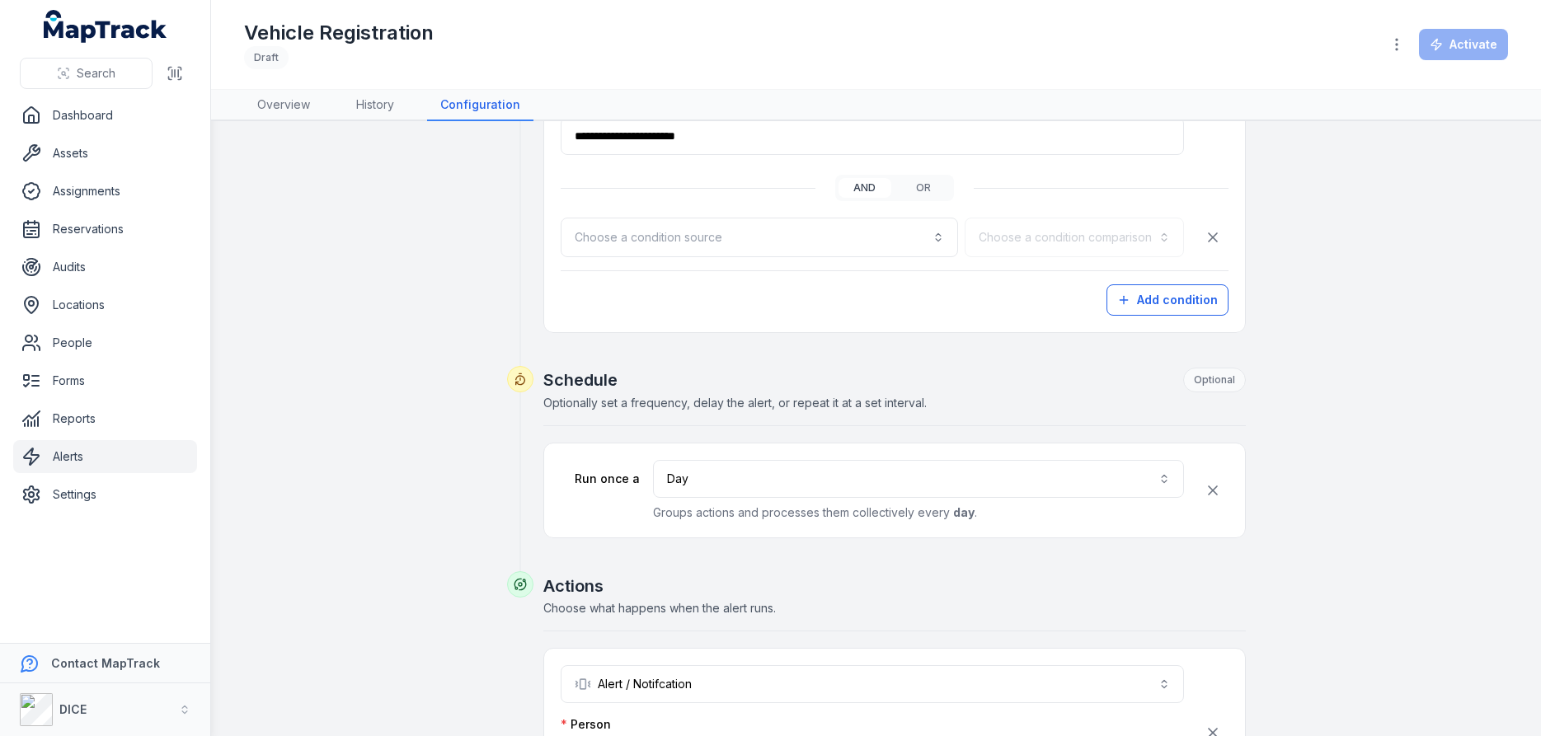
scroll to position [320, 0]
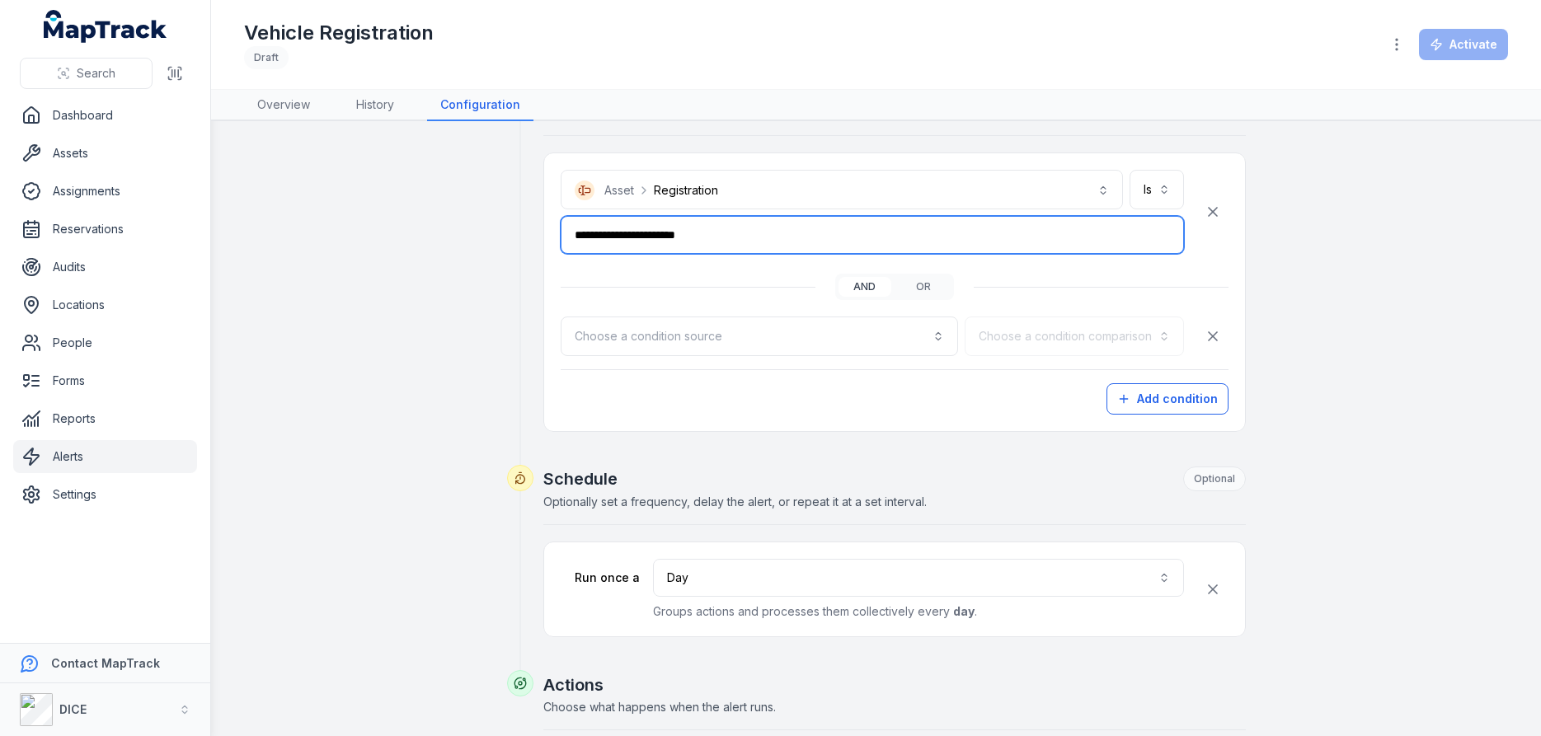
click at [720, 237] on input "**********" at bounding box center [872, 235] width 623 height 38
type input "**********"
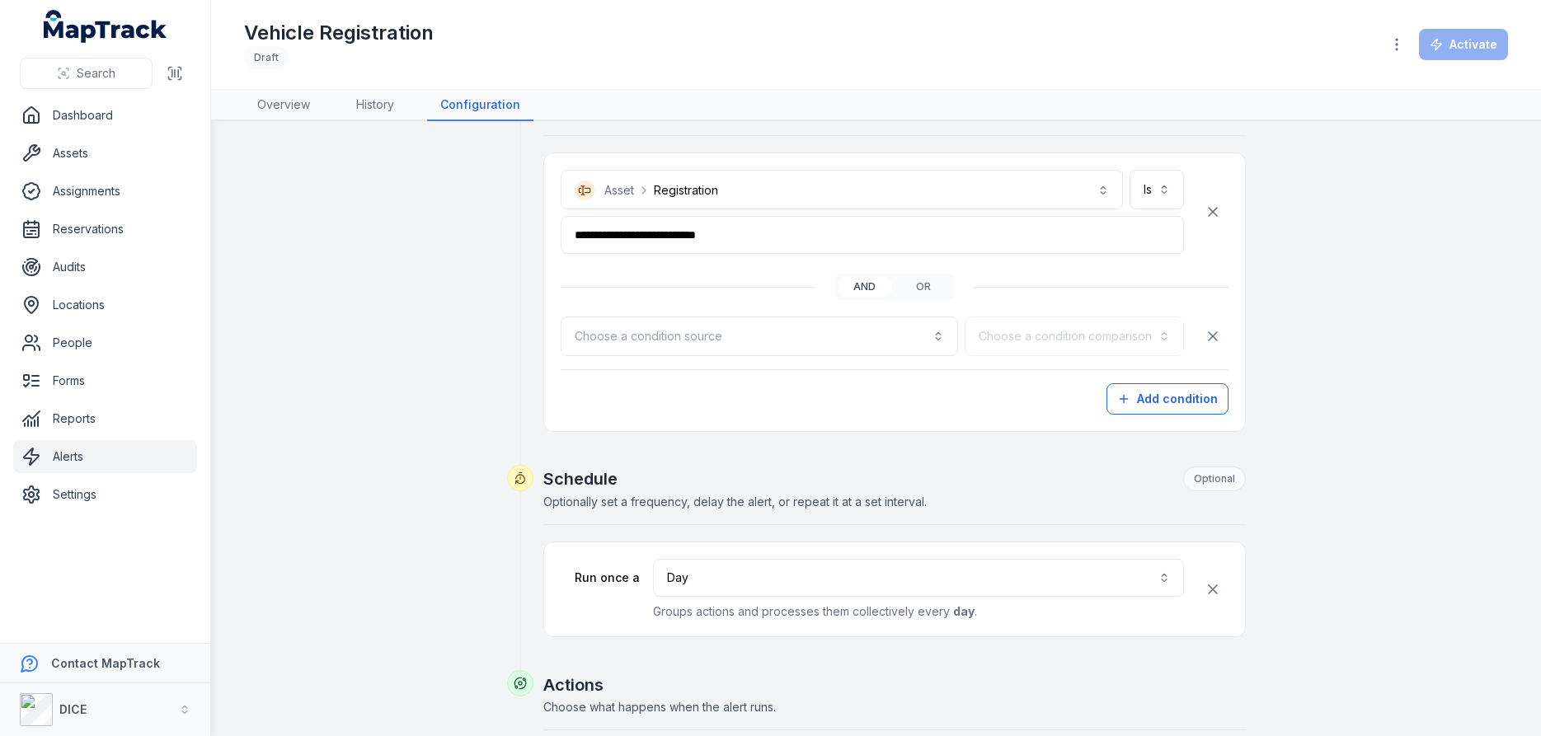
click at [857, 378] on div "**********" at bounding box center [895, 292] width 668 height 245
click at [923, 284] on button "or" at bounding box center [924, 287] width 53 height 20
click at [862, 285] on button "and" at bounding box center [864, 287] width 53 height 20
click at [938, 336] on button "Choose a condition source" at bounding box center [759, 337] width 397 height 40
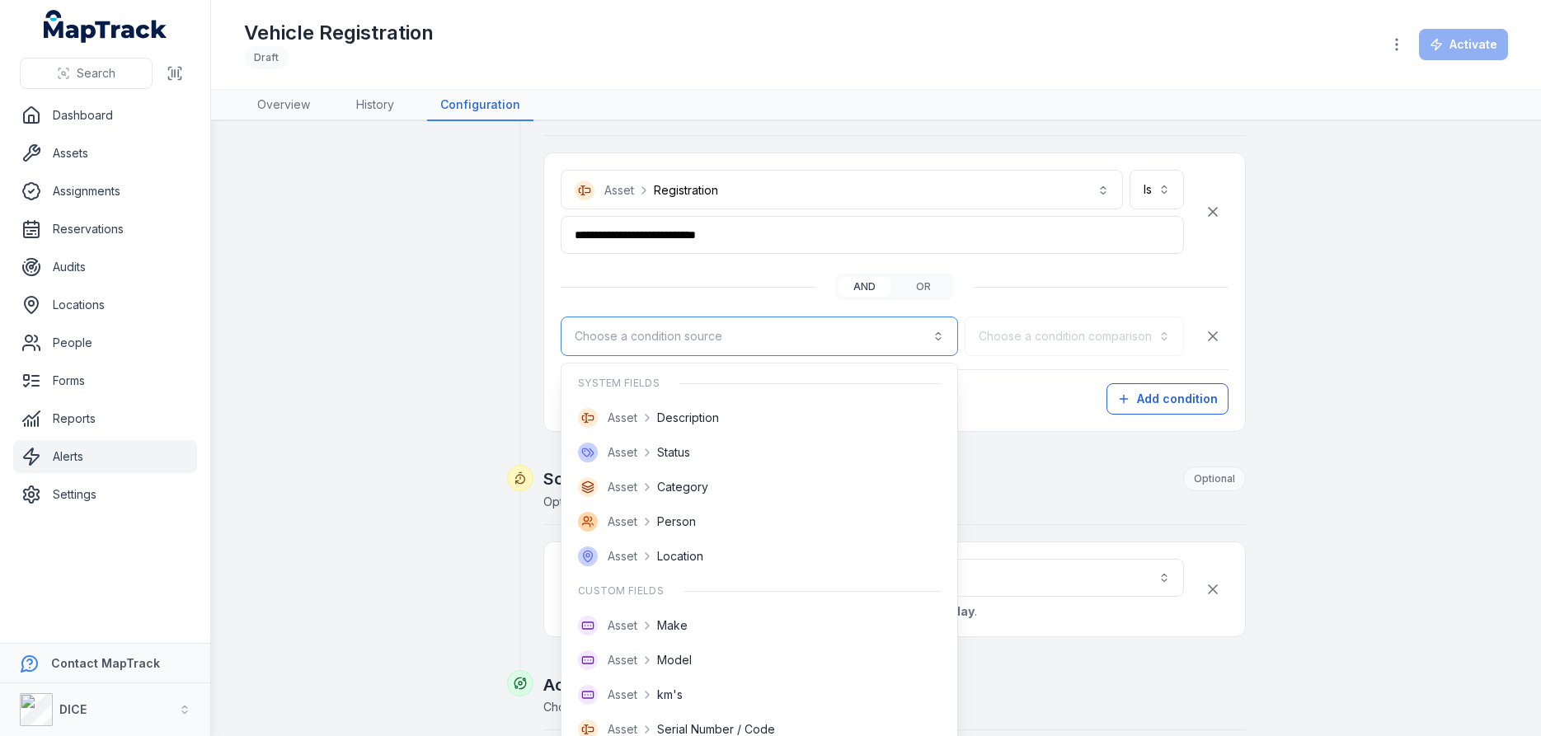
click at [938, 336] on button "Choose a condition source" at bounding box center [759, 337] width 397 height 40
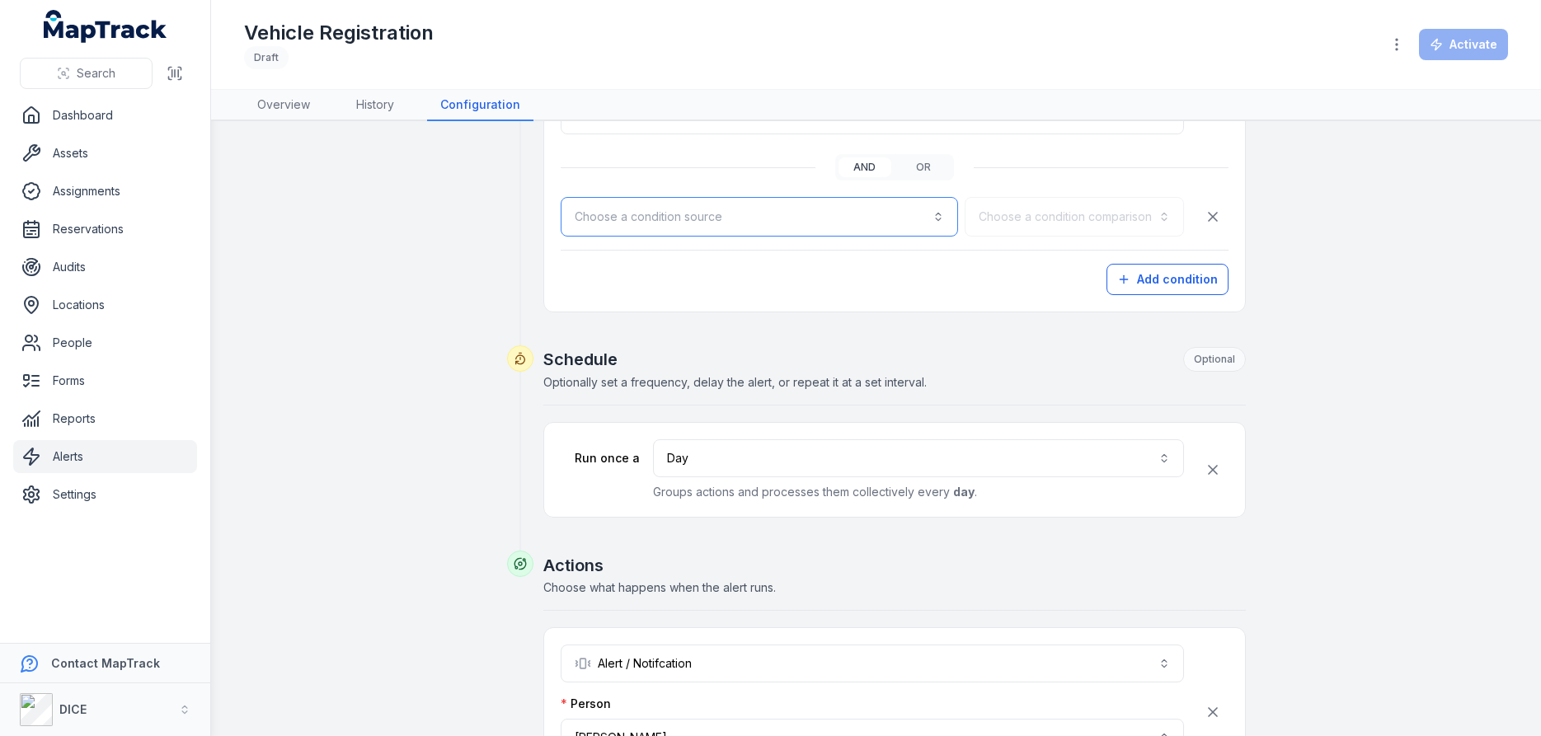
scroll to position [715, 0]
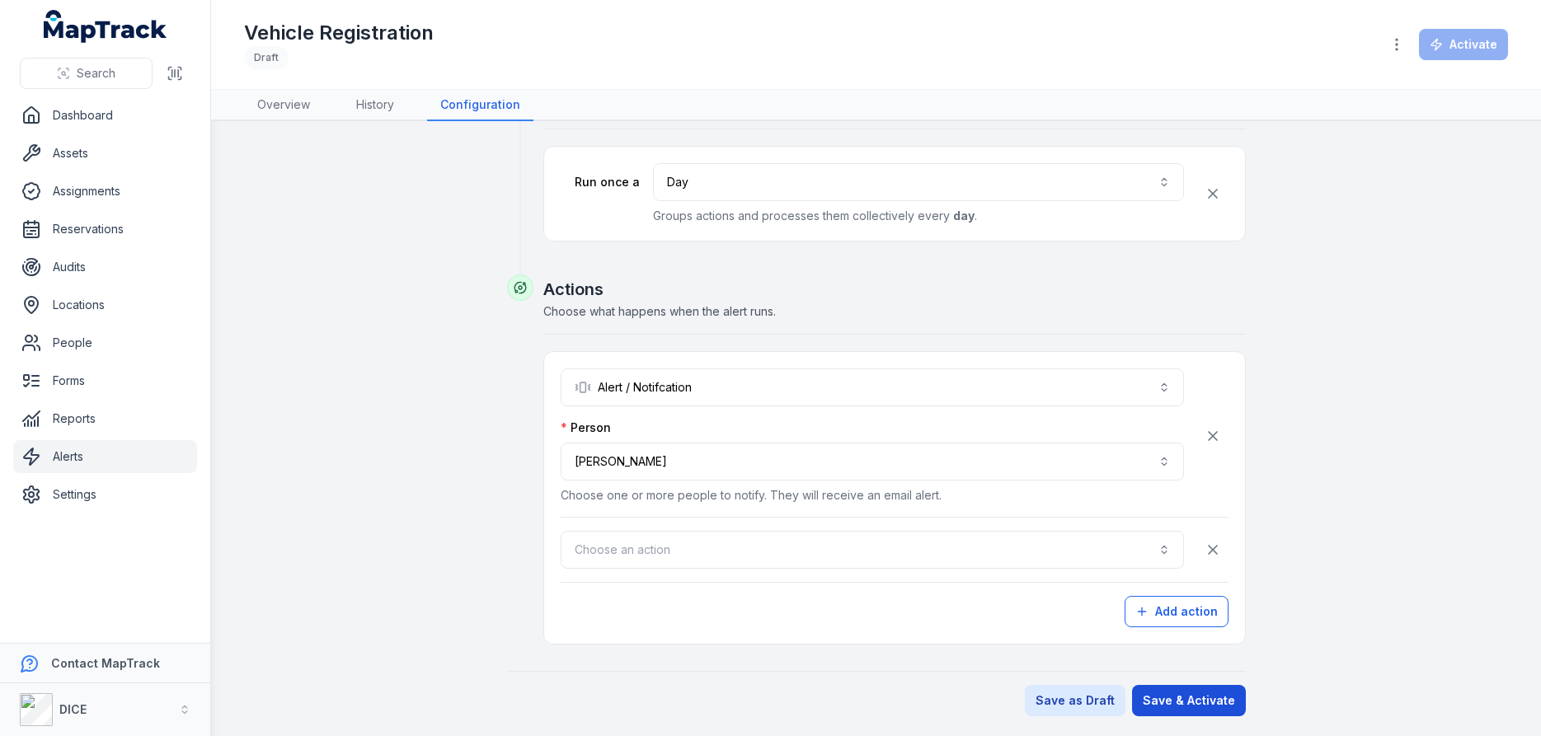
click at [1213, 701] on button "Save & Activate" at bounding box center [1189, 700] width 114 height 31
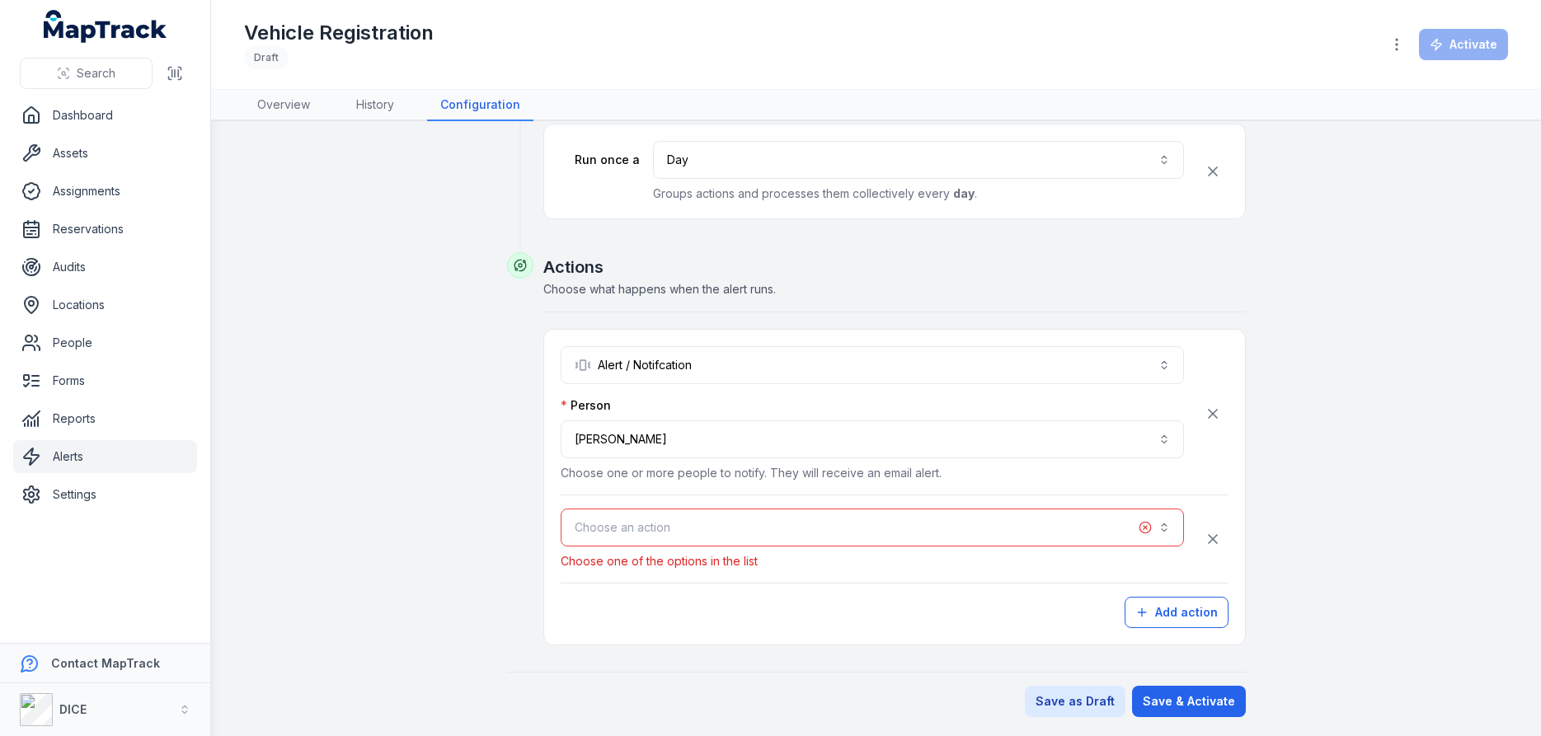
scroll to position [739, 0]
click at [1064, 519] on button "Choose an action" at bounding box center [872, 527] width 623 height 38
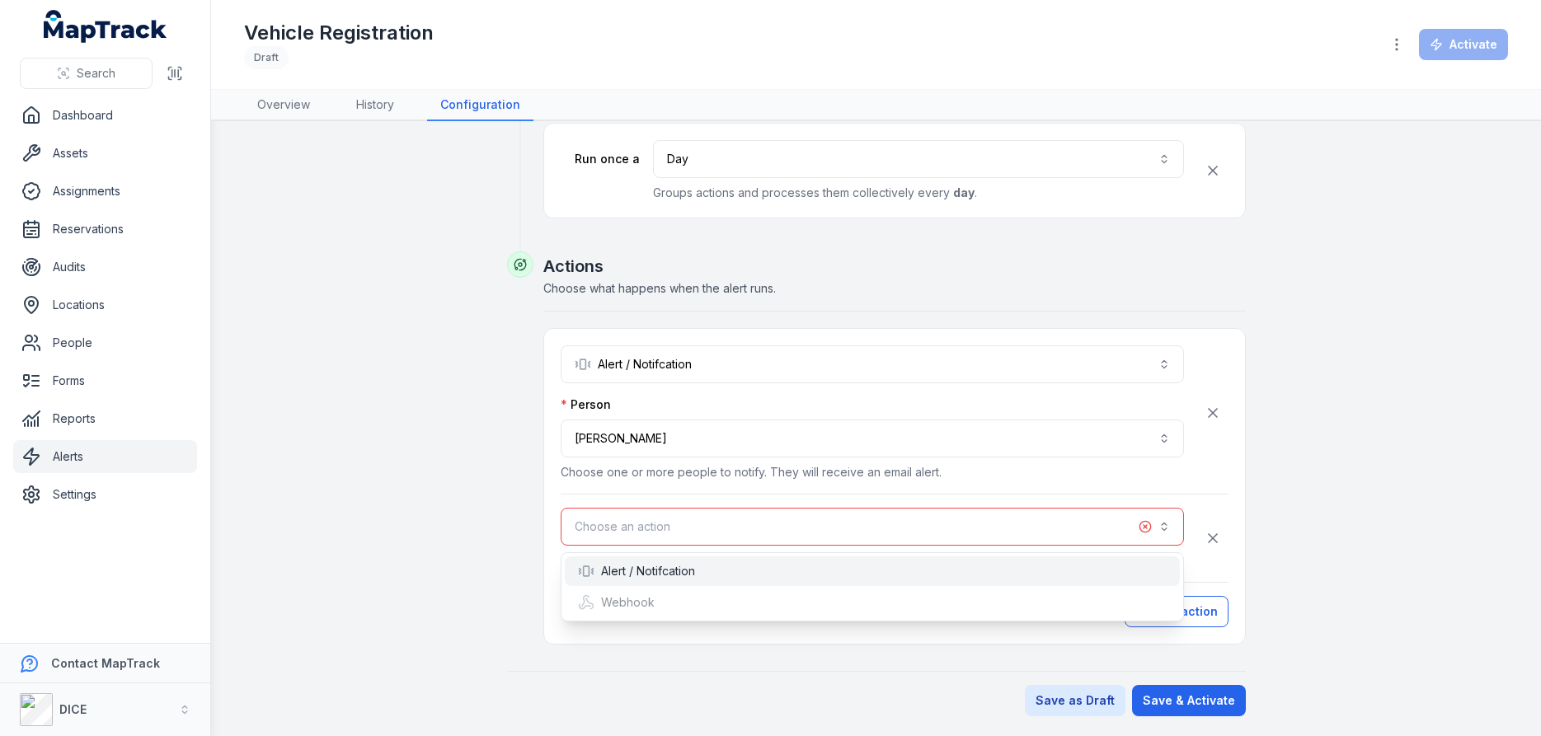
click at [683, 570] on div "Alert / Notifcation" at bounding box center [636, 571] width 117 height 16
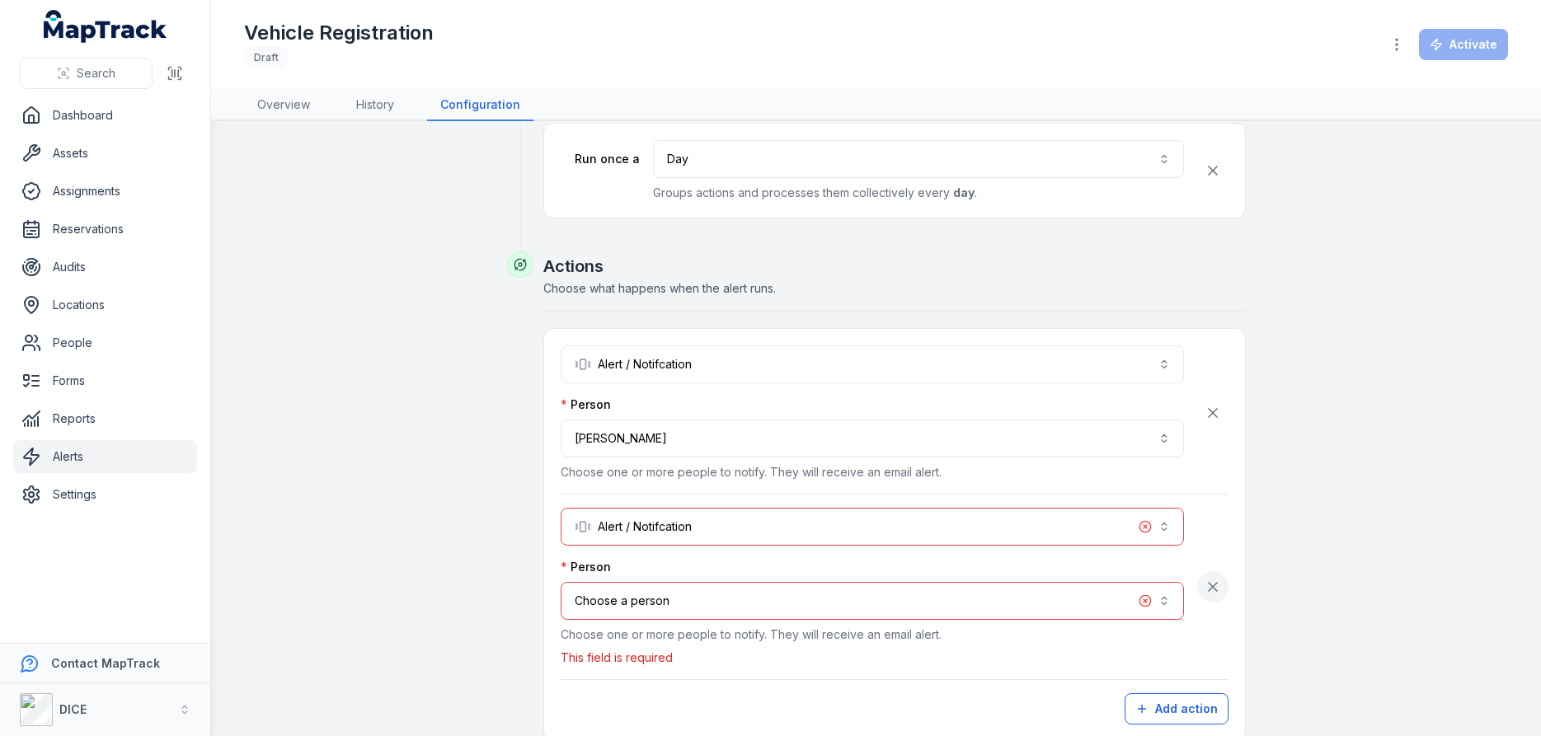
click at [1213, 585] on icon "button" at bounding box center [1212, 587] width 16 height 16
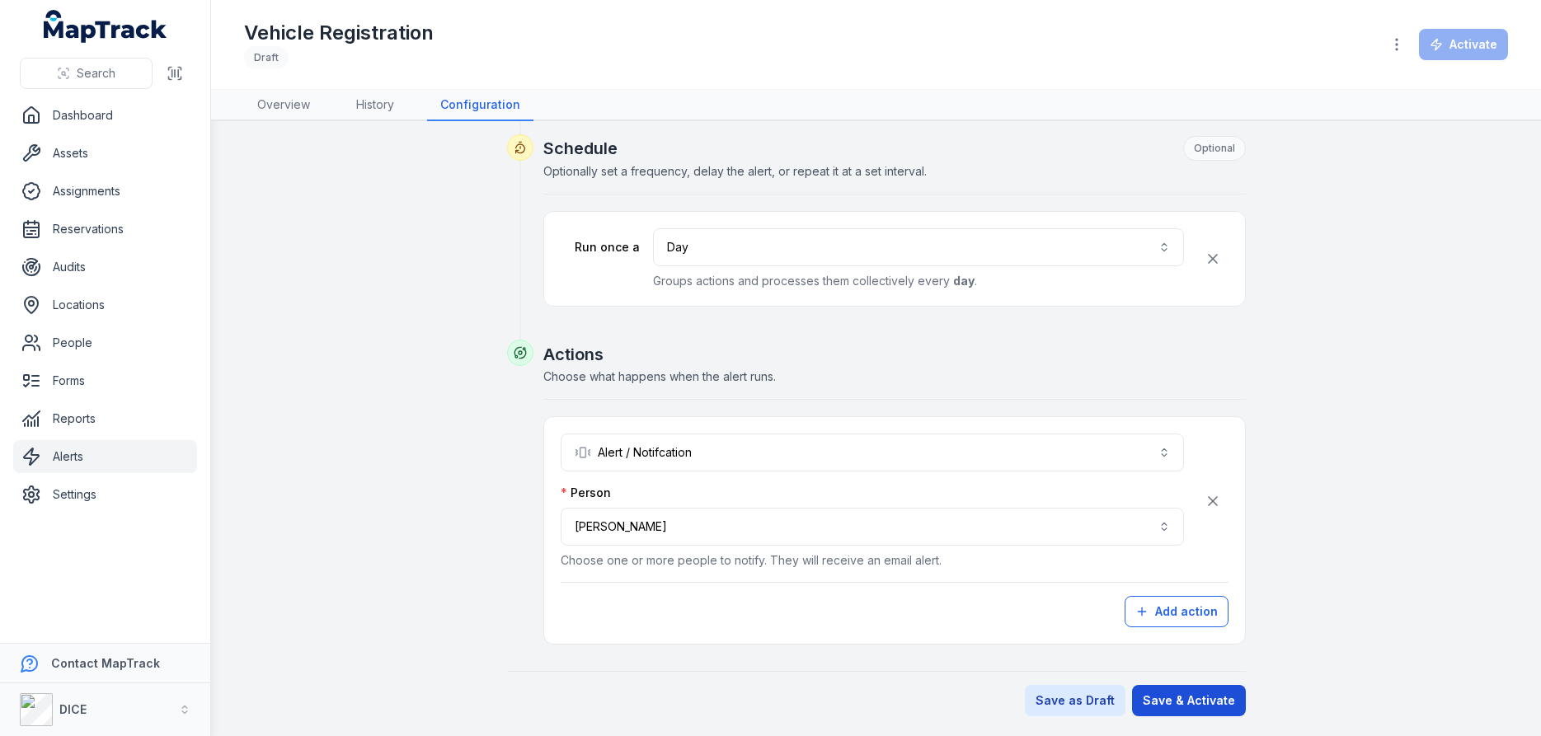
click at [1197, 699] on button "Save & Activate" at bounding box center [1189, 700] width 114 height 31
